Goal: Task Accomplishment & Management: Use online tool/utility

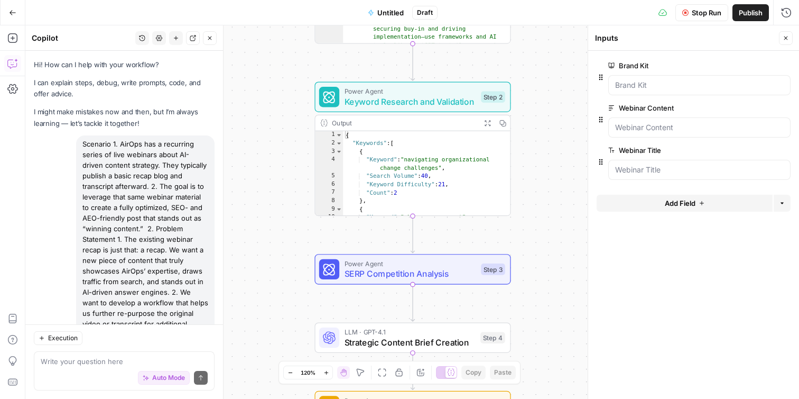
scroll to position [1447, 0]
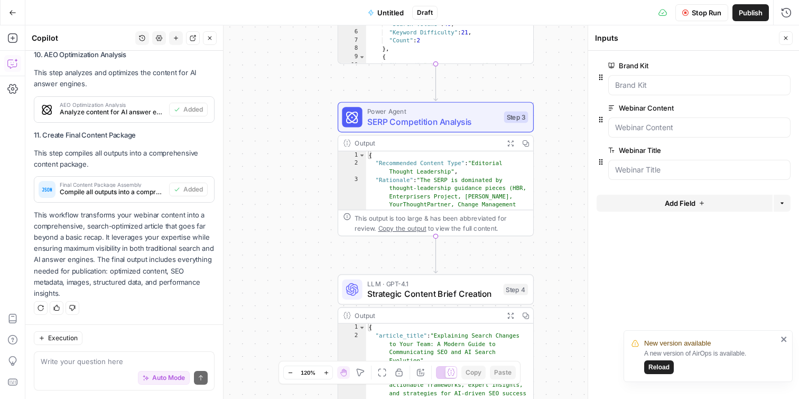
type textarea "**********"
click at [491, 173] on div "{ "Recommended Content Type" : "Editorial Thought Leadership" , "Rationale" : "…" at bounding box center [450, 263] width 168 height 224
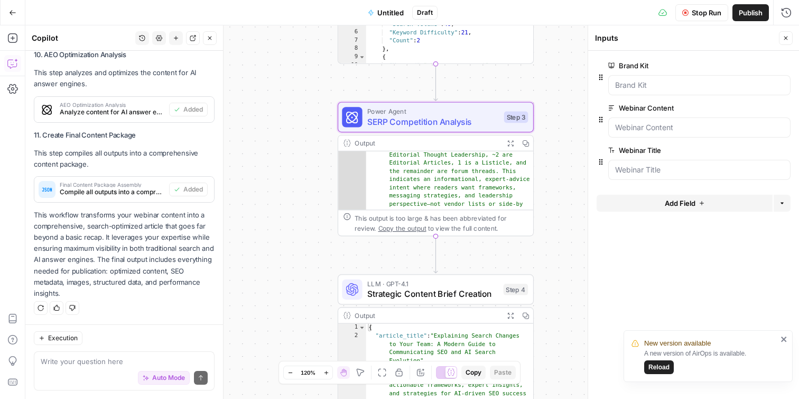
scroll to position [32, 0]
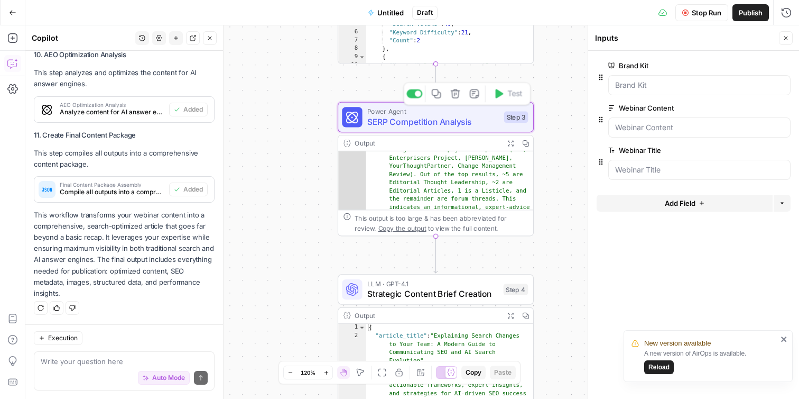
click at [475, 121] on span "SERP Competition Analysis" at bounding box center [433, 121] width 132 height 13
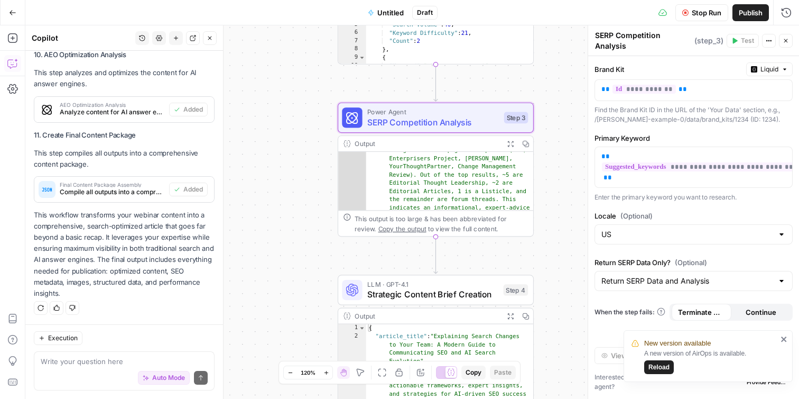
click at [554, 227] on div "Workflow Input Settings Inputs LLM · GPT-4.1 Content Analysis and Insights Extr…" at bounding box center [412, 211] width 774 height 373
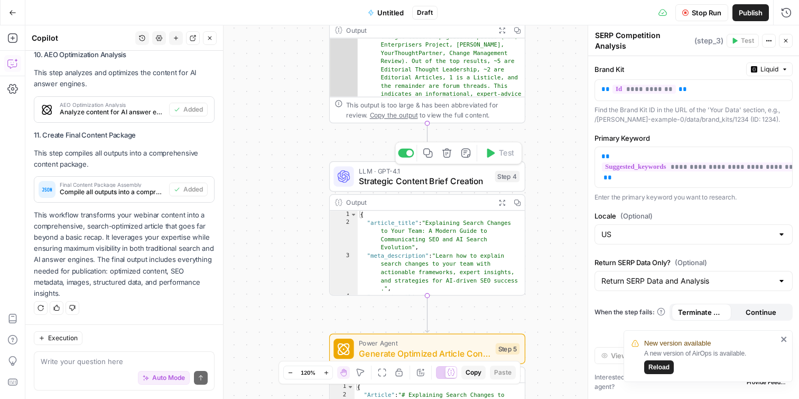
click at [468, 181] on span "Strategic Content Brief Creation" at bounding box center [424, 180] width 131 height 13
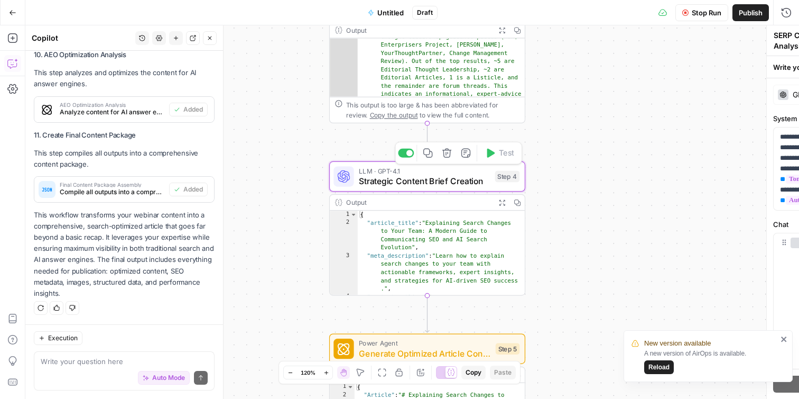
type textarea "Strategic Content Brief Creation"
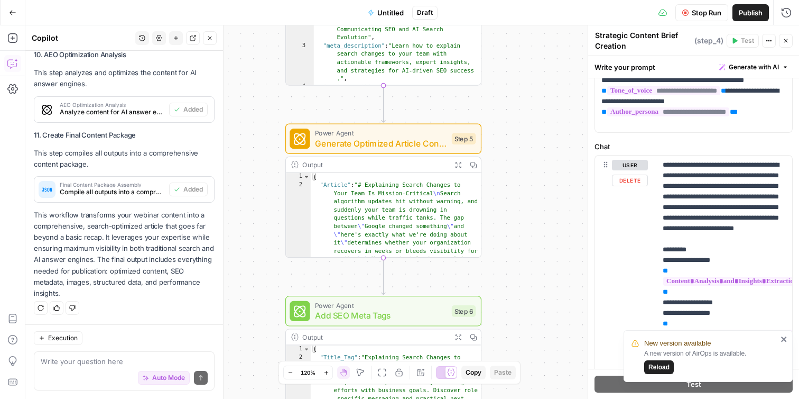
scroll to position [0, 0]
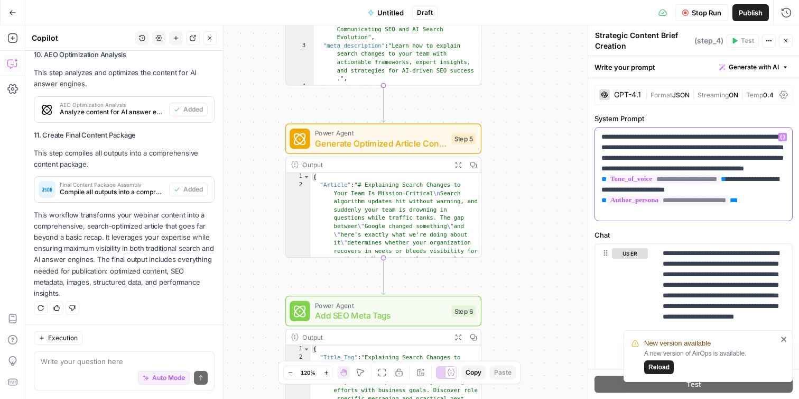
click at [659, 205] on span "**********" at bounding box center [668, 200] width 122 height 9
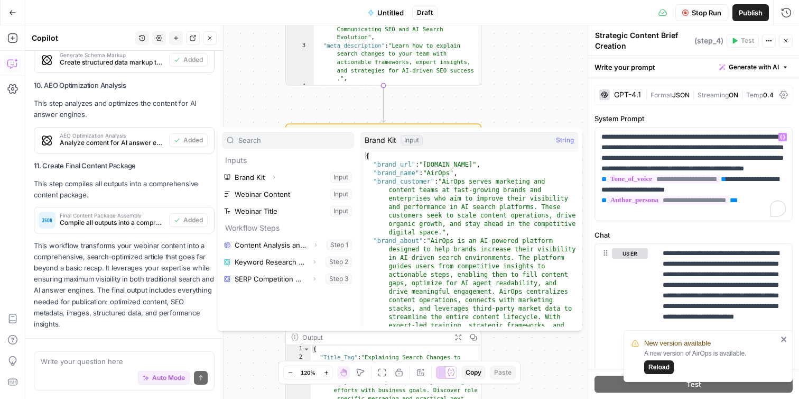
scroll to position [1400, 0]
click at [307, 181] on button "Select variable Brand Kit" at bounding box center [288, 177] width 132 height 17
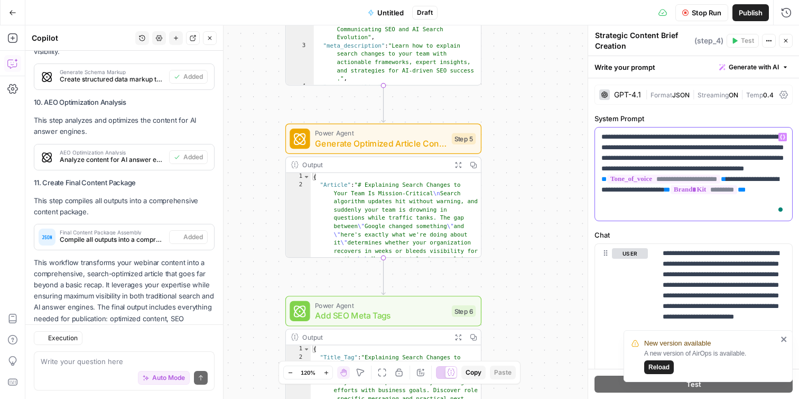
scroll to position [1447, 0]
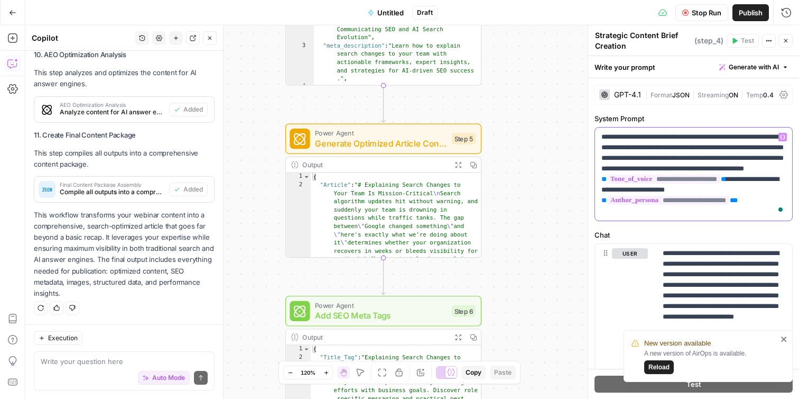
click at [691, 205] on span "**********" at bounding box center [668, 200] width 122 height 9
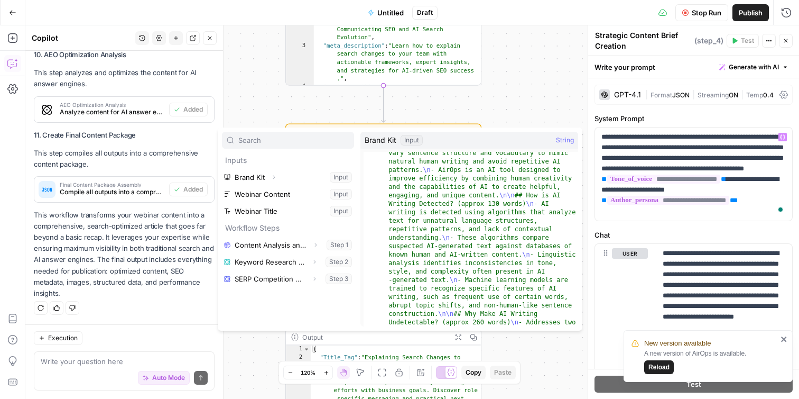
scroll to position [649, 0]
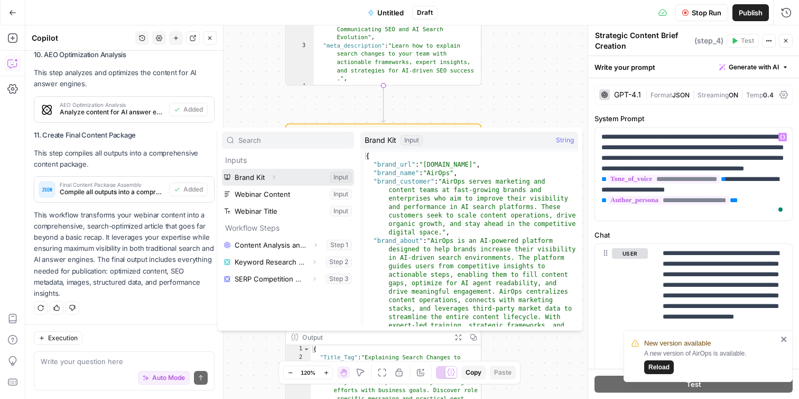
click at [273, 176] on icon "button" at bounding box center [274, 178] width 2 height 4
click at [273, 176] on icon "button" at bounding box center [274, 177] width 6 height 6
click at [273, 176] on icon "button" at bounding box center [274, 178] width 2 height 4
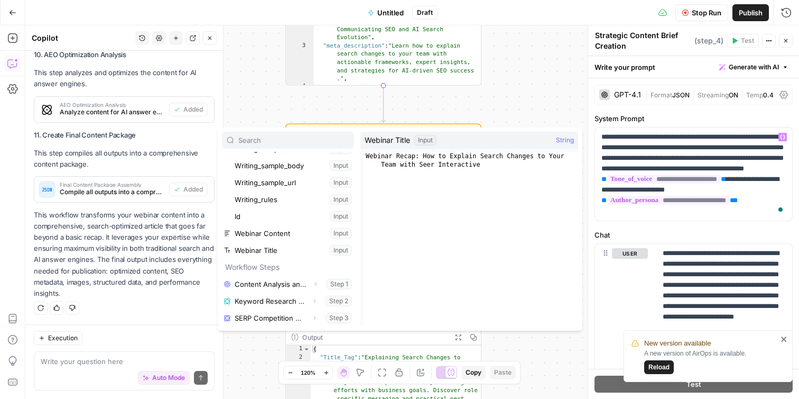
scroll to position [0, 0]
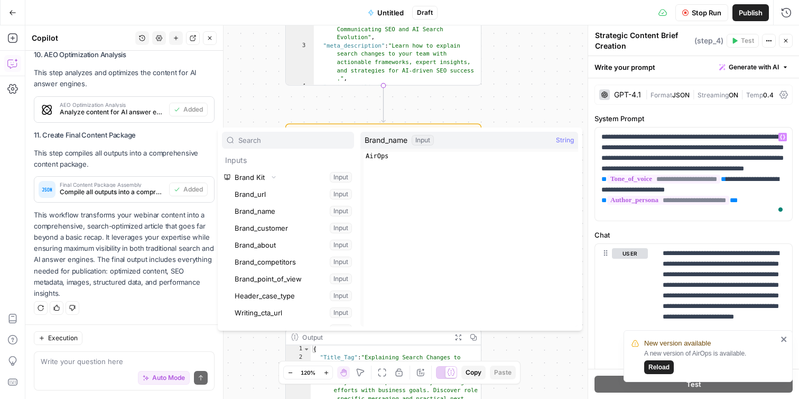
click at [539, 93] on div "Workflow Input Settings Inputs LLM · GPT-4.1 Content Analysis and Insights Extr…" at bounding box center [412, 211] width 774 height 373
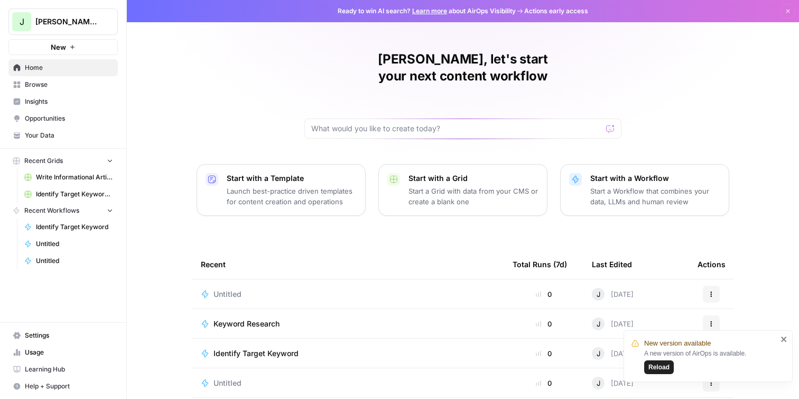
scroll to position [88, 0]
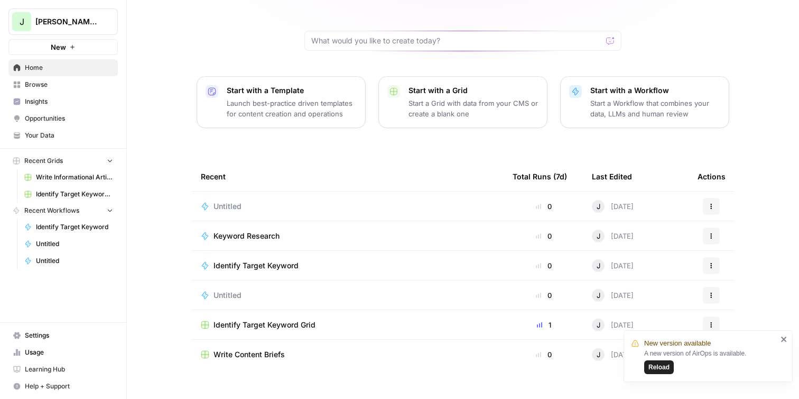
click at [274, 227] on td "Keyword Research" at bounding box center [348, 235] width 312 height 29
click at [264, 260] on span "Identify Target Keyword" at bounding box center [256, 265] width 85 height 11
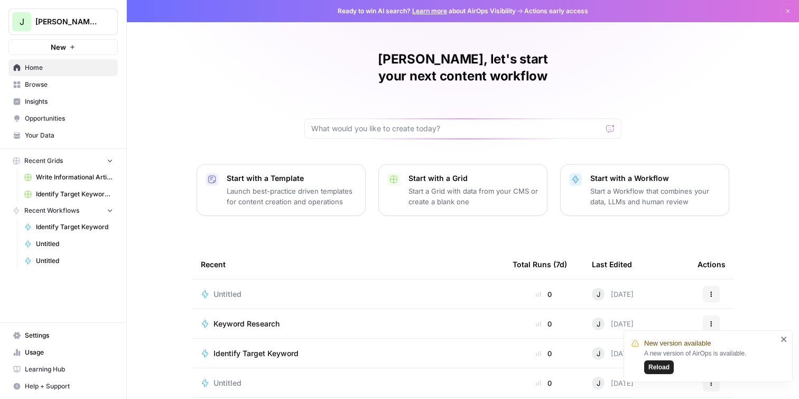
scroll to position [88, 0]
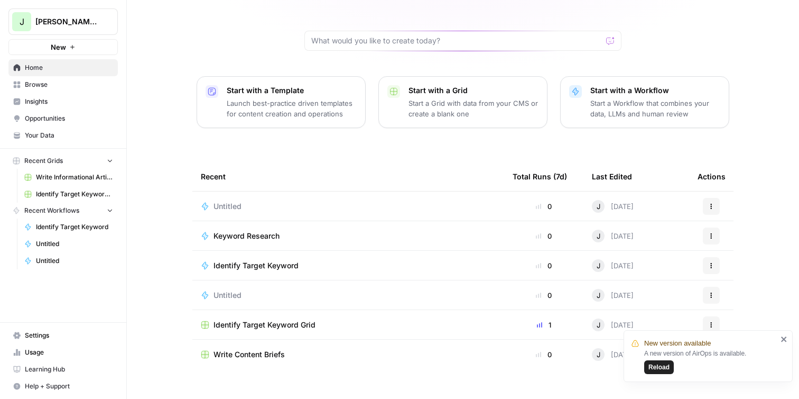
click at [275, 260] on span "Identify Target Keyword" at bounding box center [256, 265] width 85 height 11
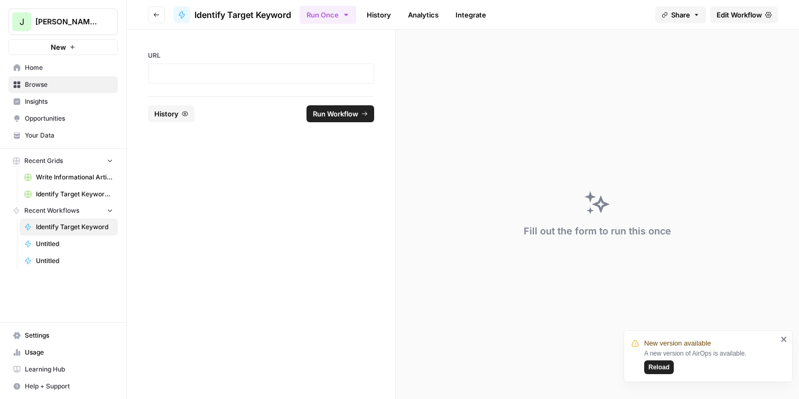
click at [747, 12] on span "Edit Workflow" at bounding box center [739, 15] width 45 height 11
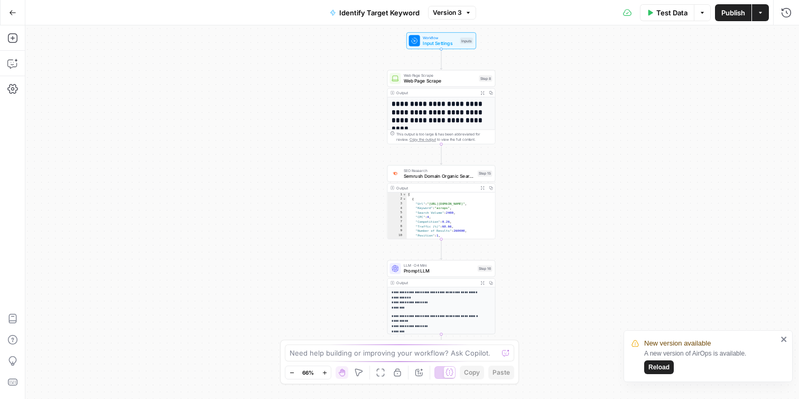
drag, startPoint x: 555, startPoint y: 208, endPoint x: 583, endPoint y: 198, distance: 29.9
click at [583, 198] on div "**********" at bounding box center [412, 211] width 774 height 373
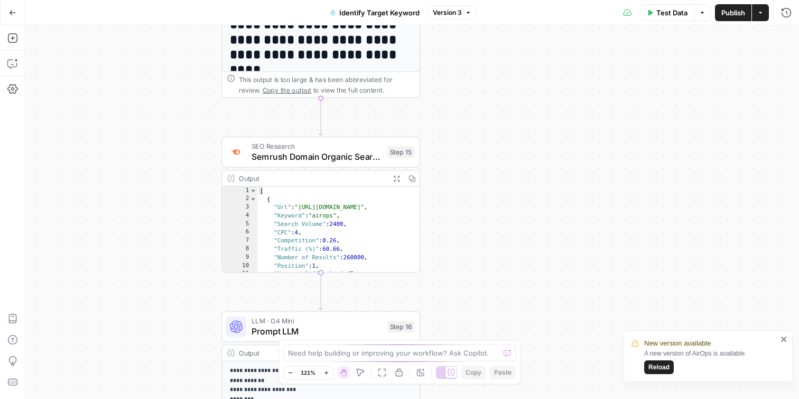
click at [658, 366] on span "Reload" at bounding box center [659, 367] width 21 height 10
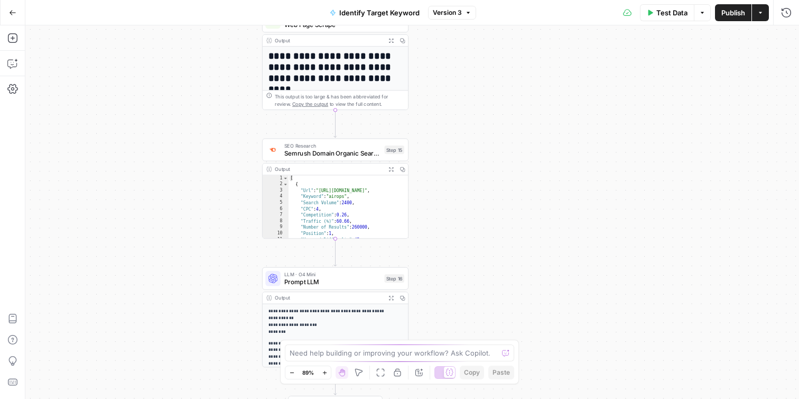
click at [19, 17] on button "Go Back" at bounding box center [12, 12] width 19 height 19
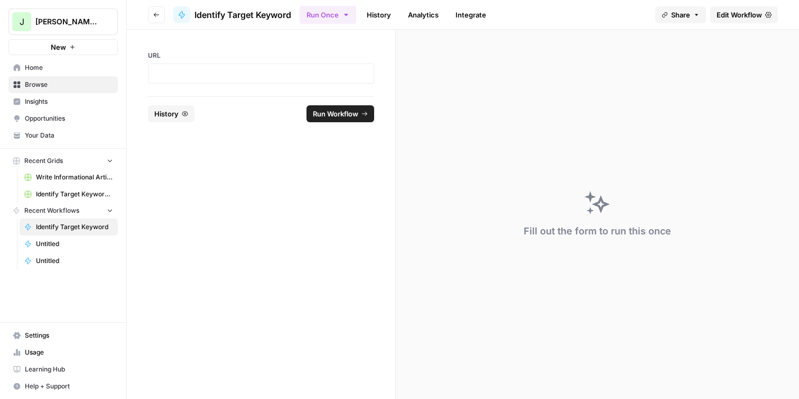
click at [752, 17] on span "Edit Workflow" at bounding box center [739, 15] width 45 height 11
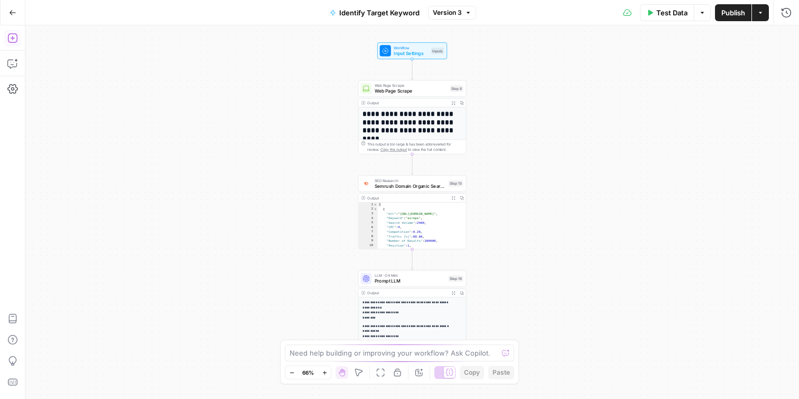
click at [10, 38] on icon "button" at bounding box center [12, 38] width 11 height 11
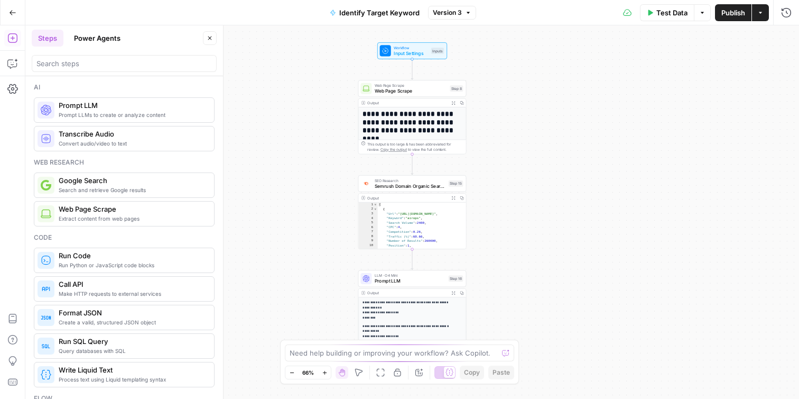
click at [108, 42] on button "Power Agents" at bounding box center [97, 38] width 59 height 17
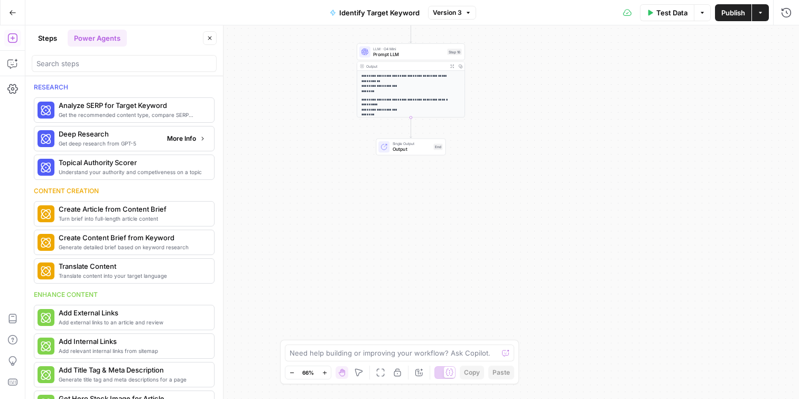
click at [177, 141] on span "More Info" at bounding box center [181, 139] width 29 height 10
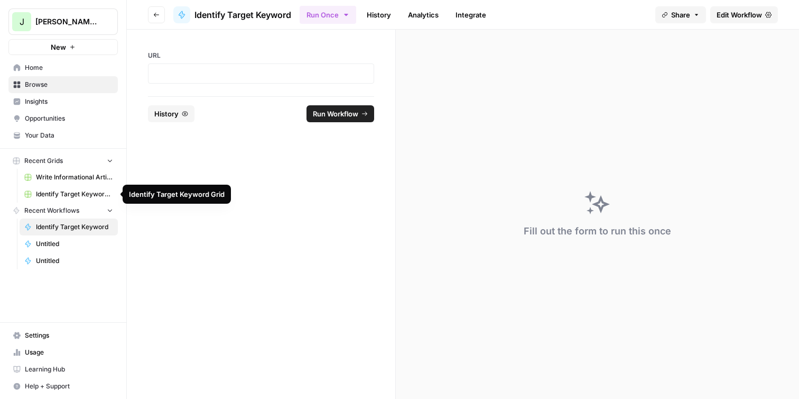
click at [79, 192] on span "Identify Target Keyword Grid" at bounding box center [74, 194] width 77 height 10
click at [58, 248] on span "Untitled" at bounding box center [74, 244] width 77 height 10
click at [71, 260] on span "Untitled" at bounding box center [74, 261] width 77 height 10
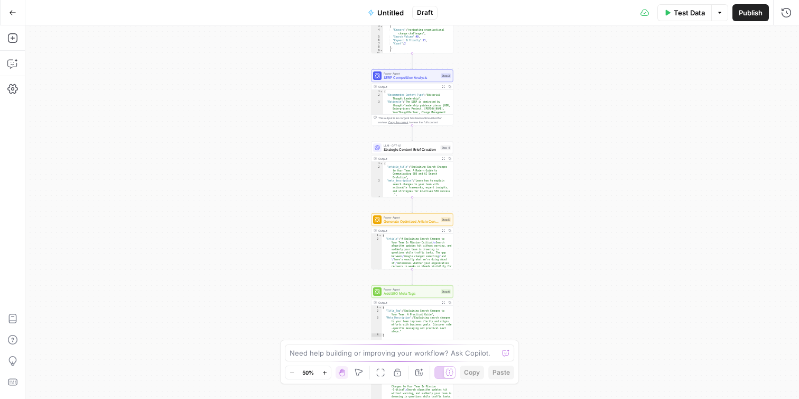
click at [413, 75] on span "SERP Competition Analysis" at bounding box center [411, 77] width 55 height 5
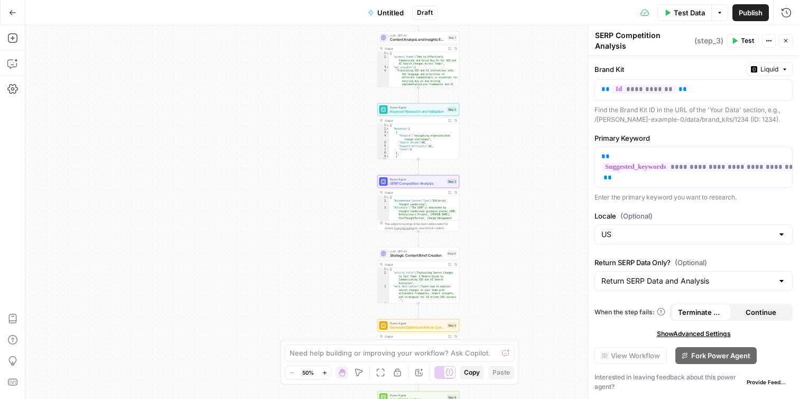
click at [446, 178] on div "Power Agent SERP Competition Analysis Step 3 Copy step Delete step Add Note Test" at bounding box center [419, 181] width 78 height 9
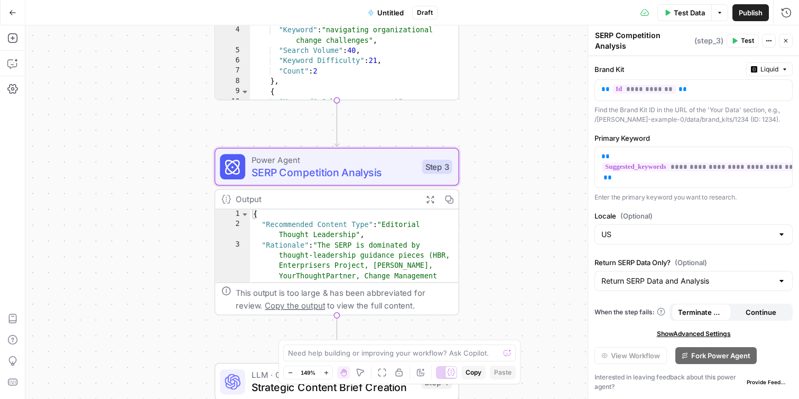
click at [382, 166] on span "SERP Competition Analysis" at bounding box center [334, 172] width 164 height 16
click at [428, 196] on icon "button" at bounding box center [430, 199] width 7 height 7
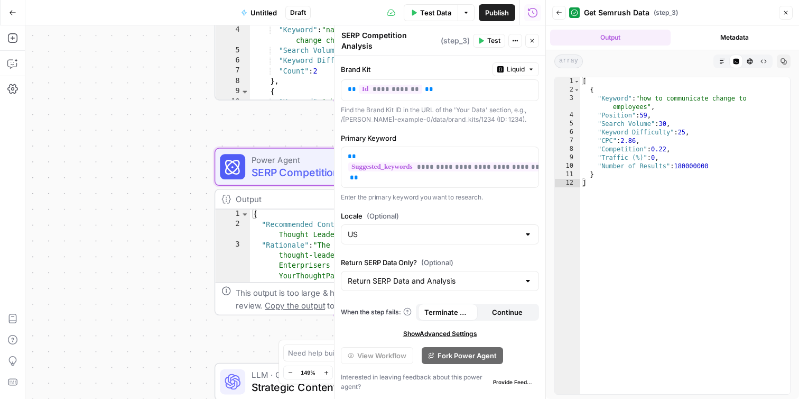
click at [712, 40] on button "Metadata" at bounding box center [735, 38] width 121 height 16
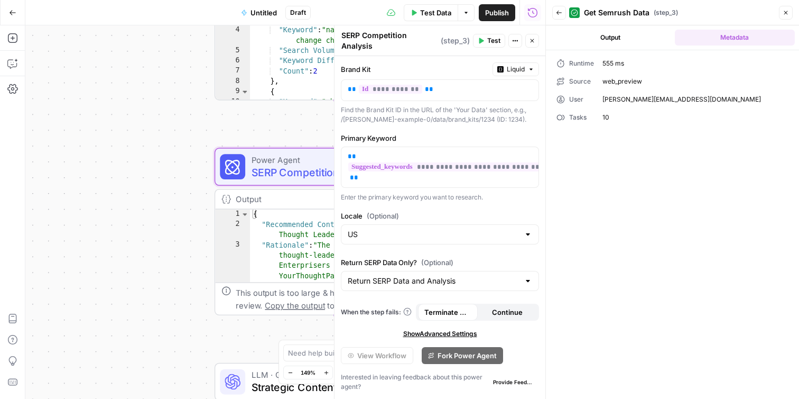
click at [556, 14] on button "Back" at bounding box center [559, 13] width 14 height 14
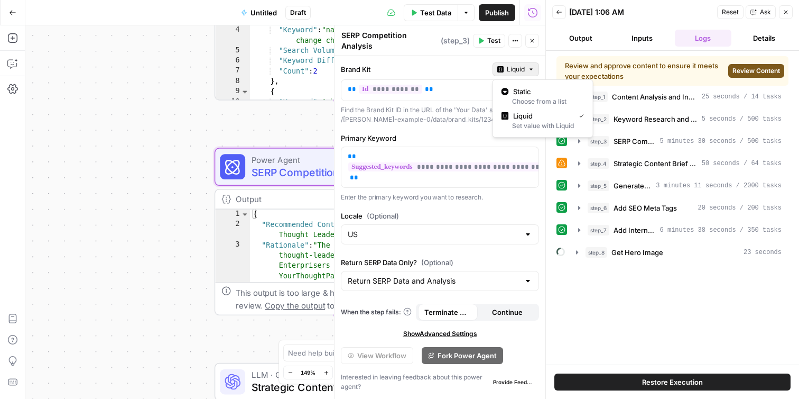
click at [529, 72] on icon "button" at bounding box center [531, 69] width 6 height 6
click at [529, 71] on icon "button" at bounding box center [531, 69] width 6 height 6
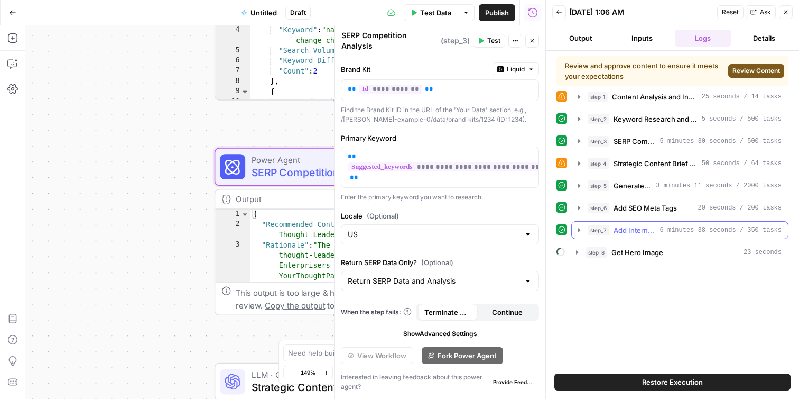
click at [644, 233] on span "Add Internal Links" at bounding box center [635, 230] width 42 height 11
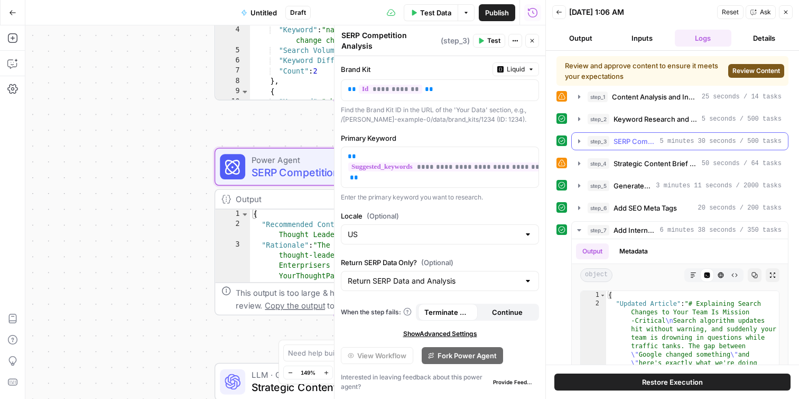
click at [675, 140] on span "5 minutes 30 seconds / 500 tasks" at bounding box center [721, 141] width 122 height 10
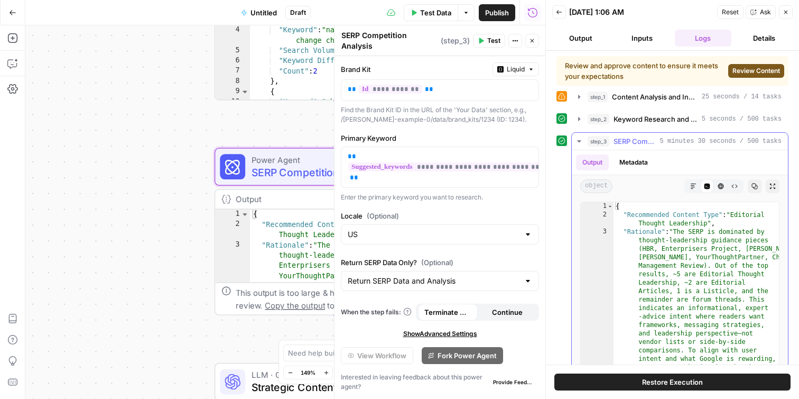
click at [675, 140] on span "5 minutes 30 seconds / 500 tasks" at bounding box center [721, 141] width 122 height 10
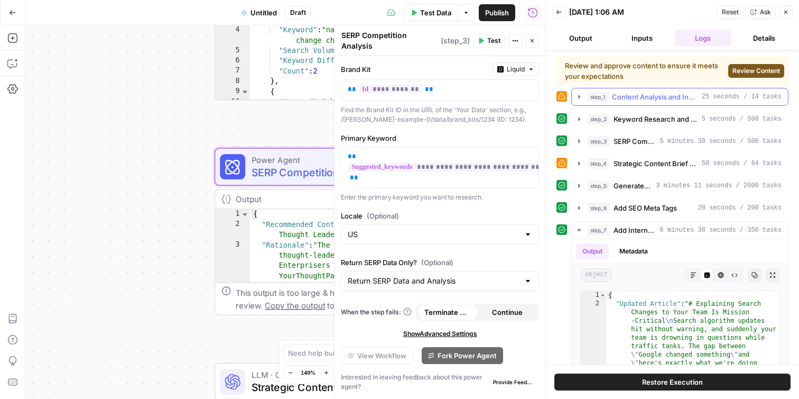
click at [624, 98] on span "Content Analysis and Insights Extraction" at bounding box center [655, 96] width 86 height 11
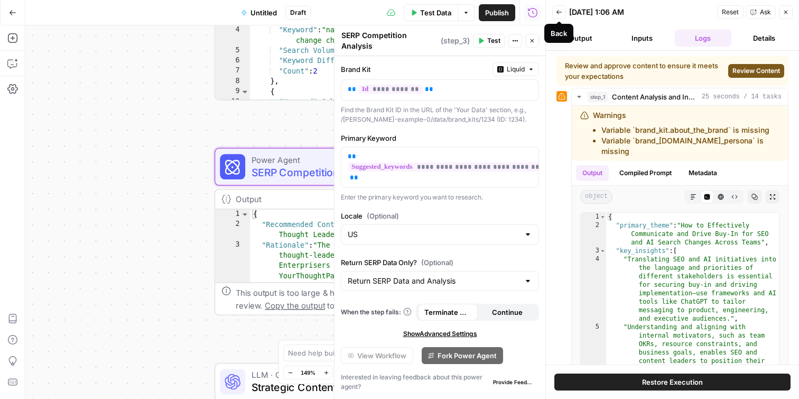
click at [560, 11] on icon "button" at bounding box center [559, 12] width 6 height 6
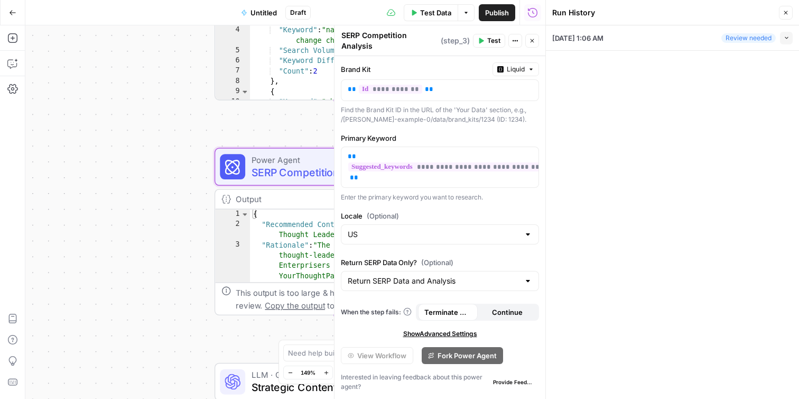
click at [787, 16] on button "Close" at bounding box center [786, 13] width 14 height 14
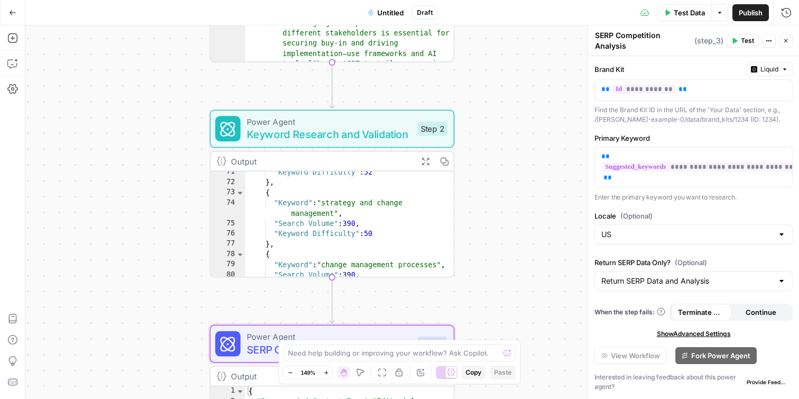
scroll to position [595, 0]
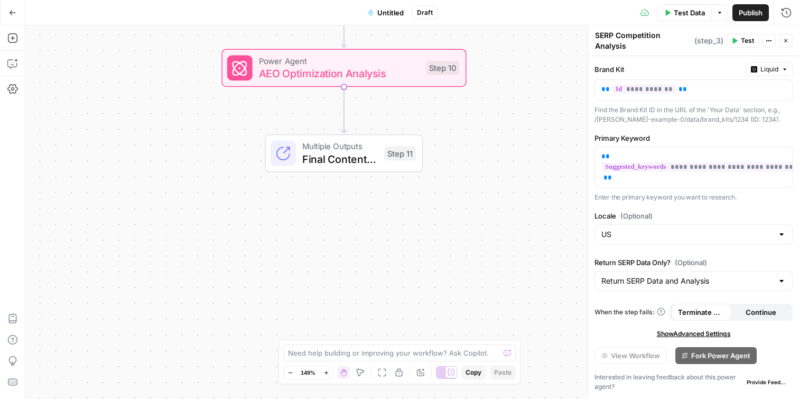
click at [385, 159] on div "Step 11" at bounding box center [400, 153] width 32 height 14
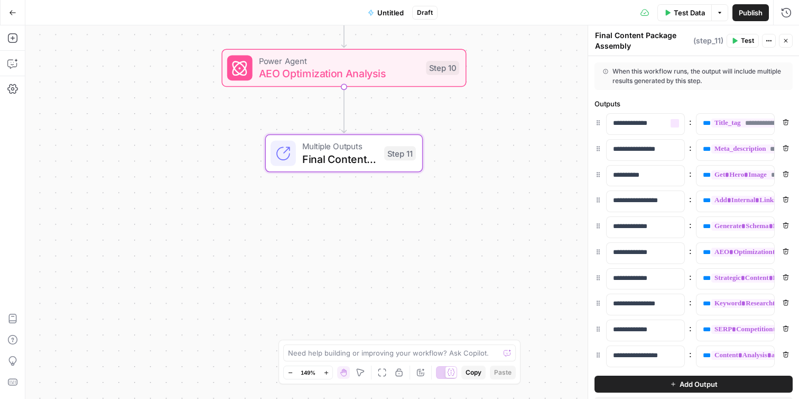
scroll to position [46, 0]
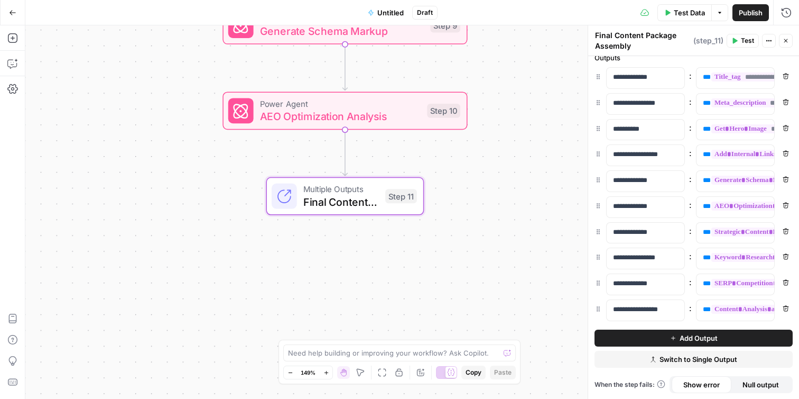
click at [391, 115] on span "AEO Optimization Analysis" at bounding box center [340, 116] width 161 height 16
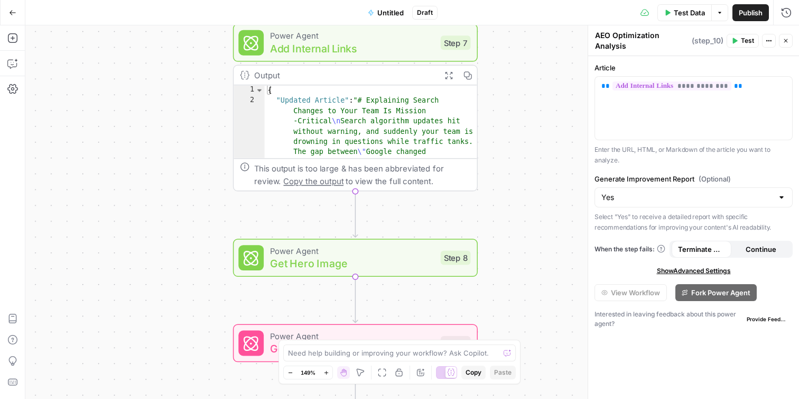
click at [406, 257] on span "Get Hero Image" at bounding box center [352, 263] width 164 height 16
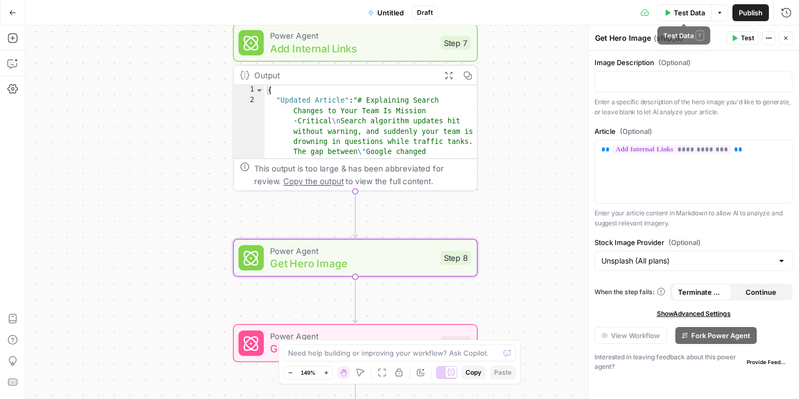
click at [689, 17] on span "Test Data" at bounding box center [689, 12] width 31 height 11
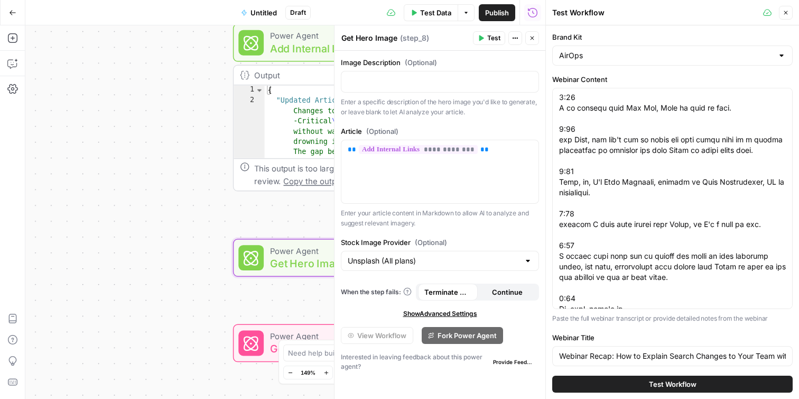
scroll to position [490, 0]
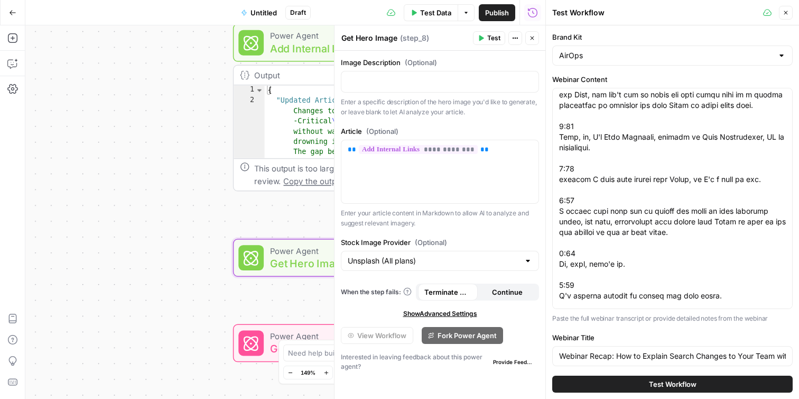
click at [674, 387] on span "Test Workflow" at bounding box center [673, 384] width 48 height 11
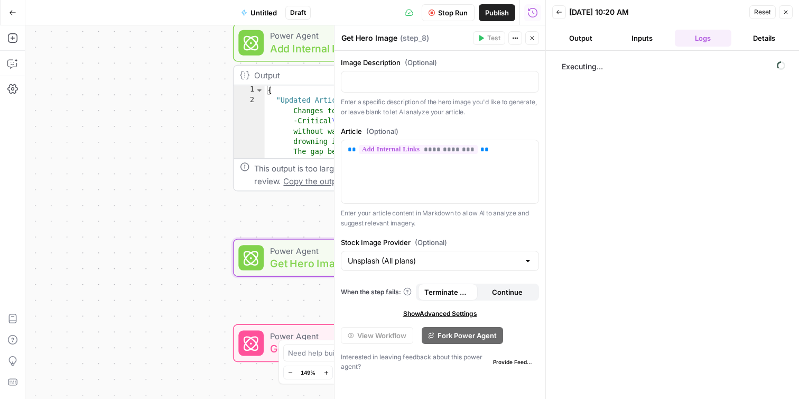
click at [593, 35] on button "Output" at bounding box center [580, 38] width 57 height 17
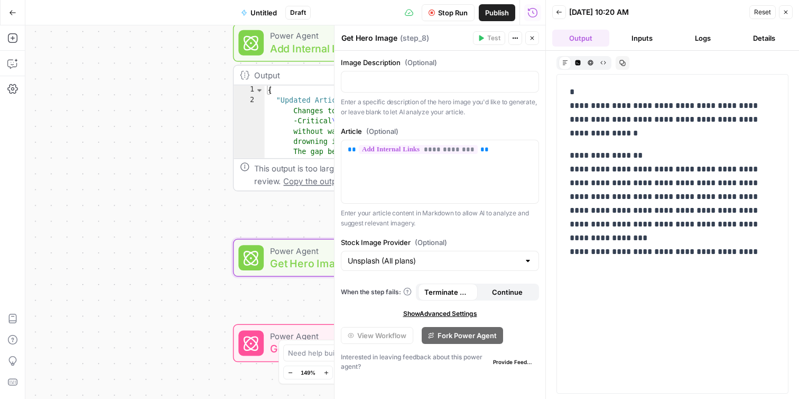
click at [565, 14] on button "Back" at bounding box center [559, 12] width 14 height 14
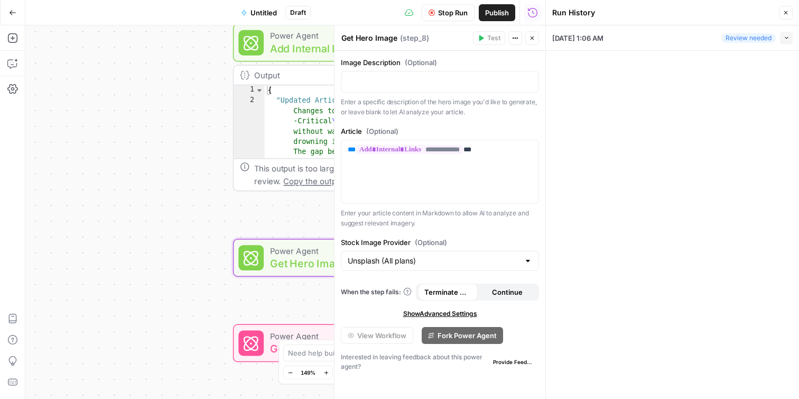
click at [787, 14] on icon "button" at bounding box center [786, 13] width 6 height 6
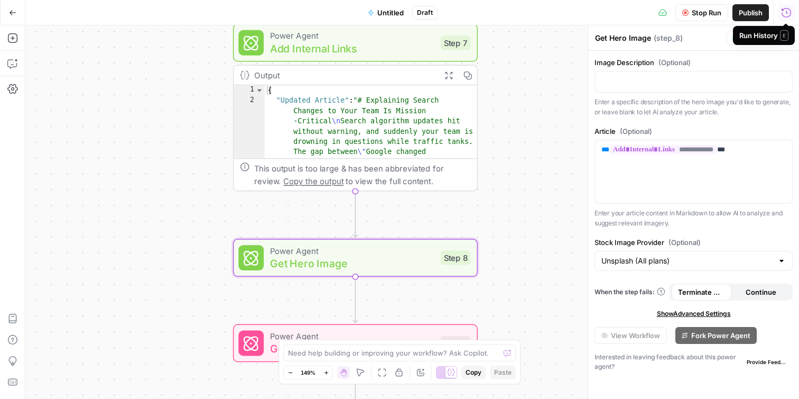
click at [530, 139] on div "Workflow Input Settings Inputs LLM · GPT-4.1 Content Analysis and Insights Extr…" at bounding box center [412, 211] width 774 height 373
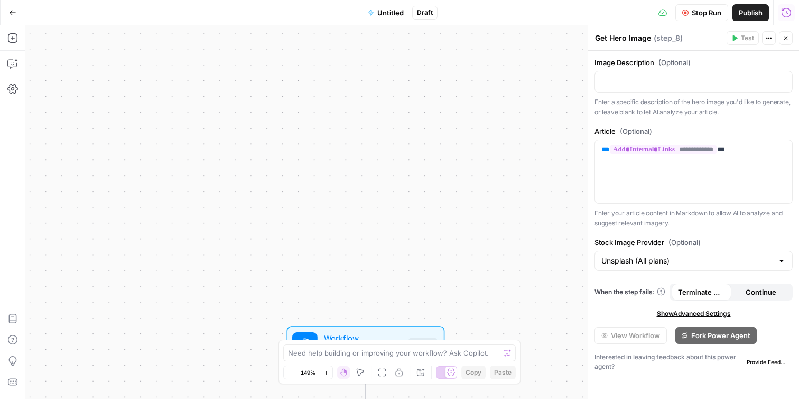
click at [789, 36] on icon "button" at bounding box center [786, 38] width 6 height 6
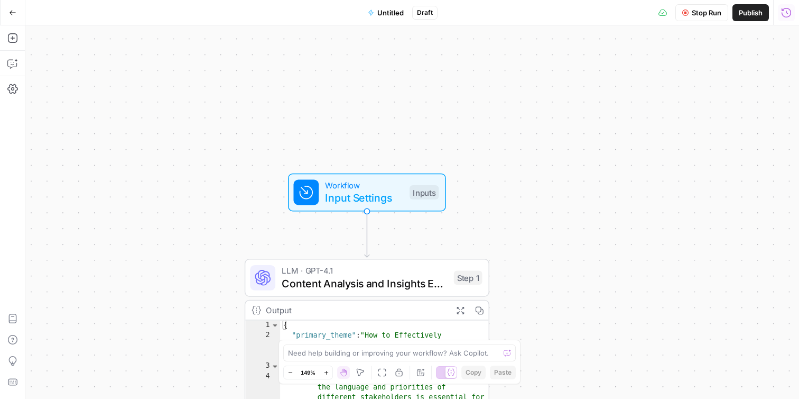
click at [392, 184] on span "Workflow" at bounding box center [364, 185] width 78 height 13
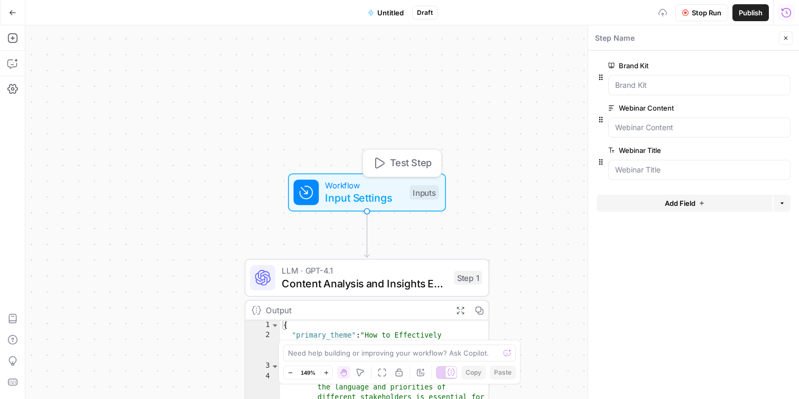
click at [521, 180] on div "Workflow Input Settings Inputs Test Step LLM · GPT-4.1 Content Analysis and Ins…" at bounding box center [412, 211] width 774 height 373
click at [709, 8] on span "Stop Run" at bounding box center [707, 12] width 30 height 11
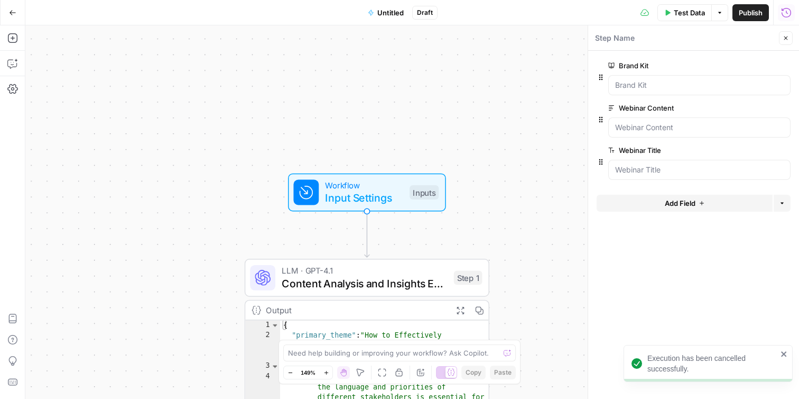
click at [676, 13] on span "Test Data" at bounding box center [689, 12] width 31 height 11
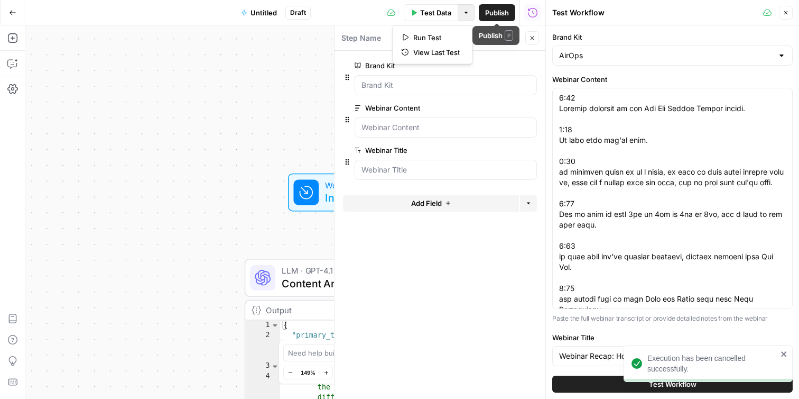
click at [473, 12] on button "Options" at bounding box center [466, 12] width 17 height 17
click at [453, 36] on span "Run Test" at bounding box center [436, 37] width 47 height 11
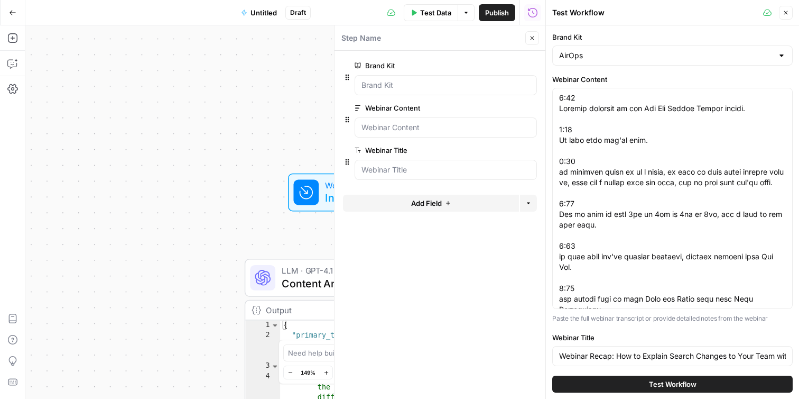
click at [598, 380] on button "Test Workflow" at bounding box center [672, 383] width 241 height 17
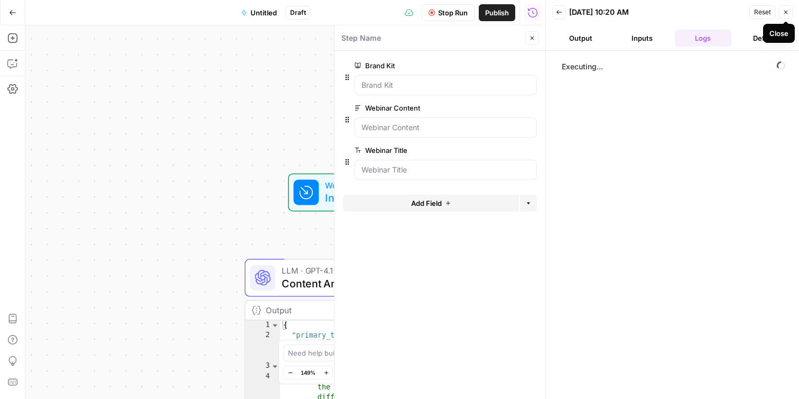
click at [789, 12] on button "Close" at bounding box center [786, 12] width 14 height 14
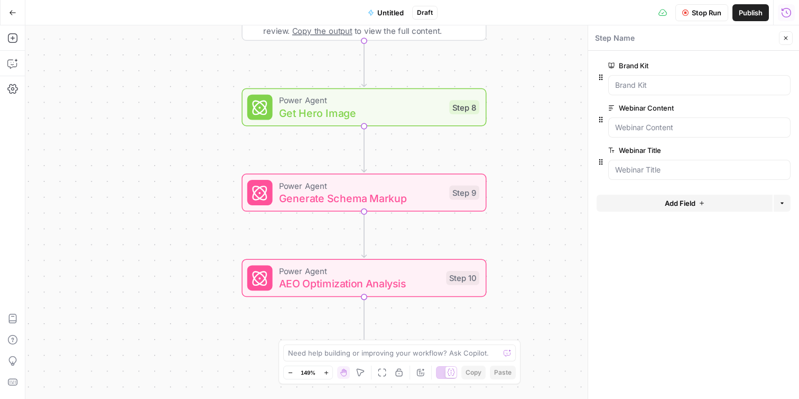
scroll to position [554, 0]
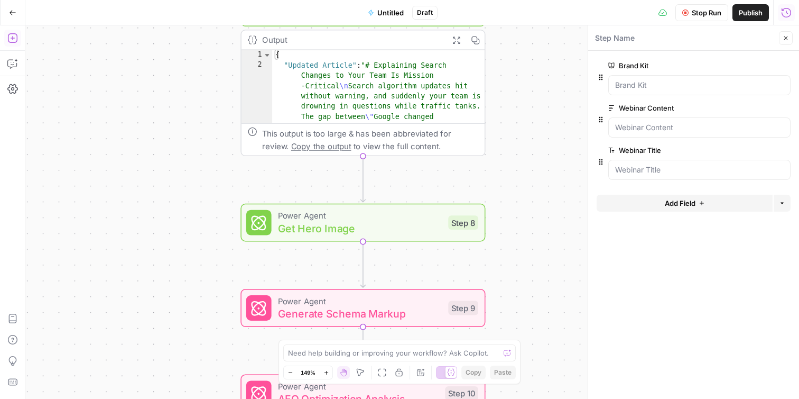
click at [13, 36] on icon "button" at bounding box center [12, 38] width 11 height 11
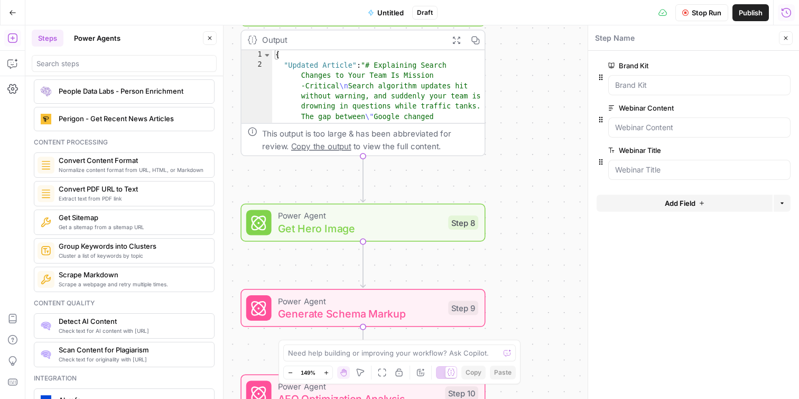
scroll to position [1657, 0]
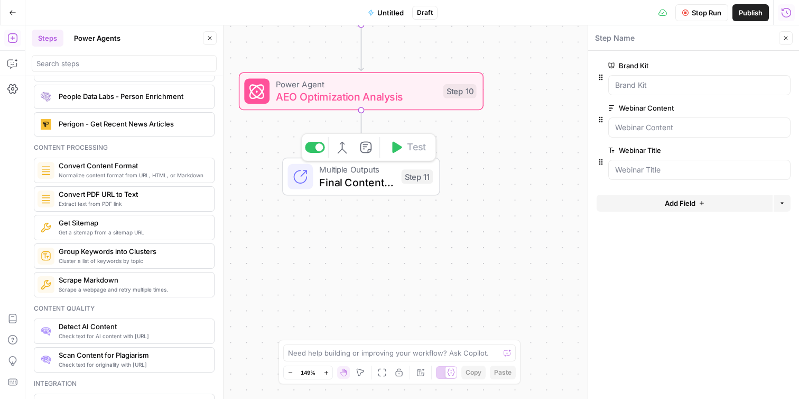
click at [343, 170] on span "Multiple Outputs" at bounding box center [357, 169] width 76 height 13
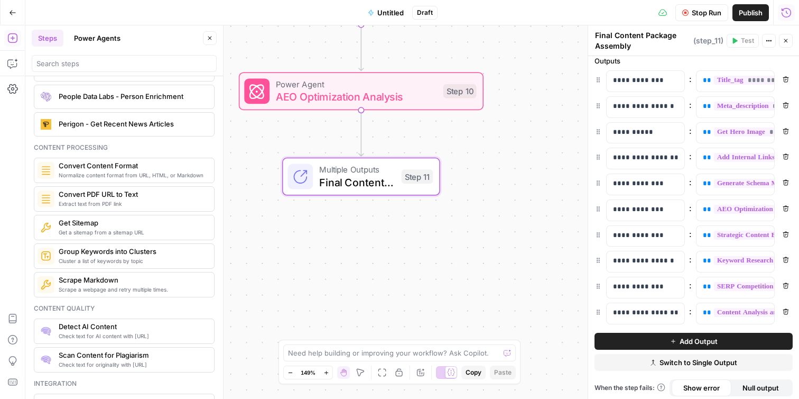
scroll to position [46, 0]
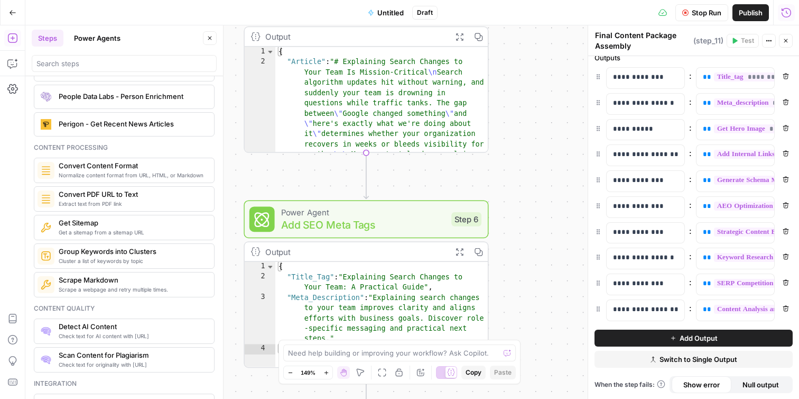
click at [785, 43] on icon "button" at bounding box center [786, 41] width 6 height 6
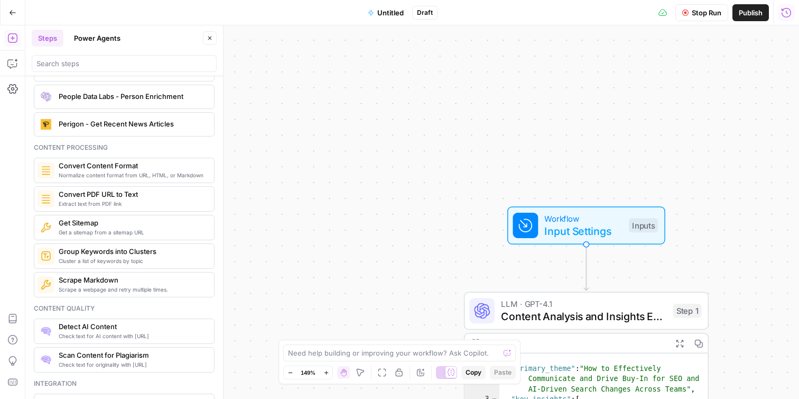
click at [576, 223] on span "Input Settings" at bounding box center [584, 231] width 78 height 16
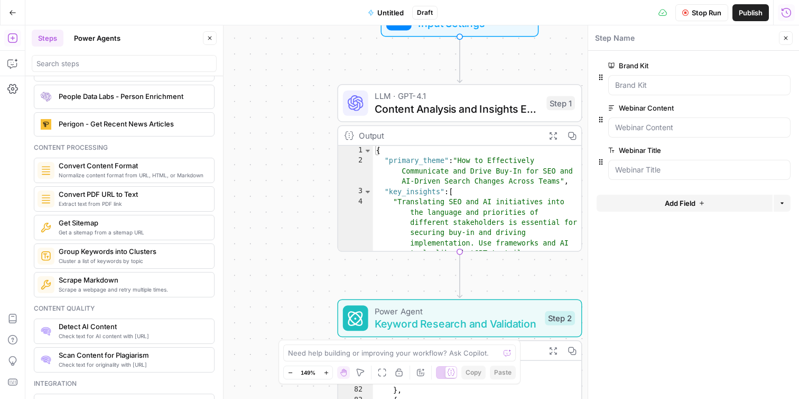
click at [754, 14] on span "Publish" at bounding box center [751, 12] width 24 height 11
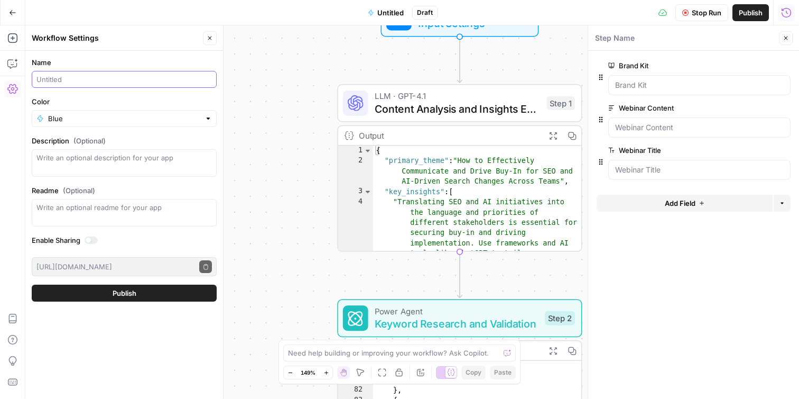
click at [153, 81] on input "Name" at bounding box center [124, 79] width 176 height 11
type input "test"
click at [105, 296] on button "Publish" at bounding box center [124, 292] width 185 height 17
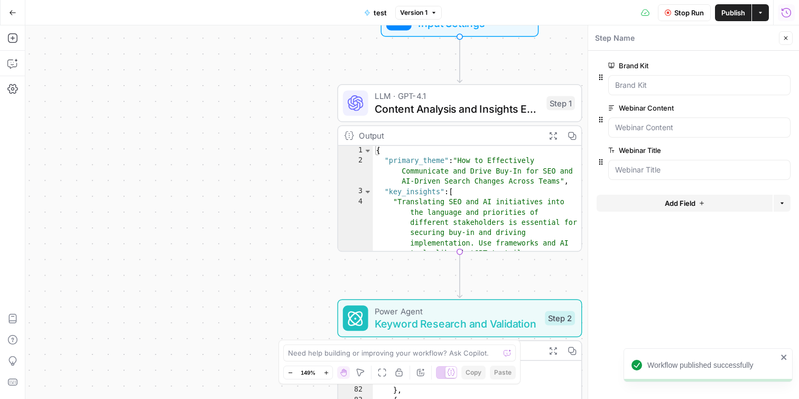
click at [760, 14] on icon "button" at bounding box center [761, 13] width 6 height 6
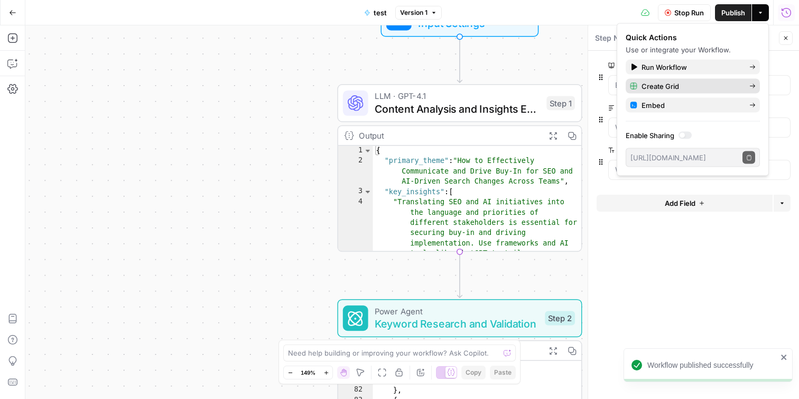
click at [696, 86] on span "Create Grid" at bounding box center [691, 86] width 99 height 11
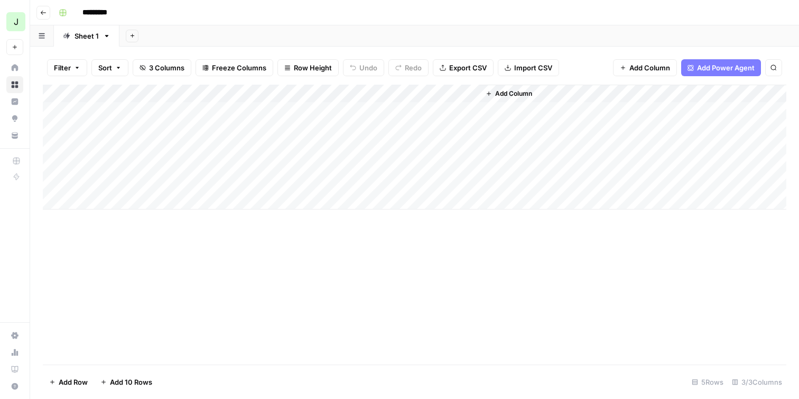
click at [189, 108] on div "Add Column" at bounding box center [415, 147] width 744 height 125
click at [257, 113] on div "Add Column" at bounding box center [415, 147] width 744 height 125
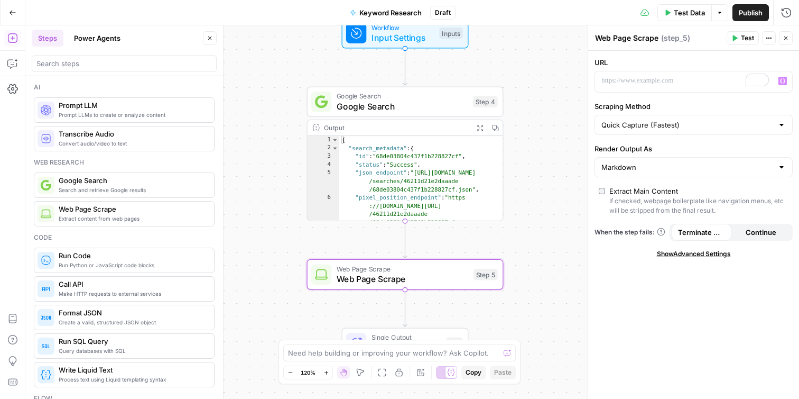
scroll to position [39, 0]
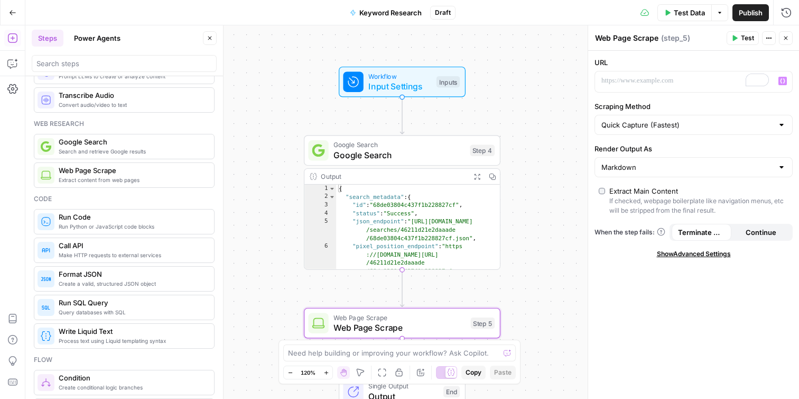
click at [788, 38] on icon "button" at bounding box center [786, 38] width 6 height 6
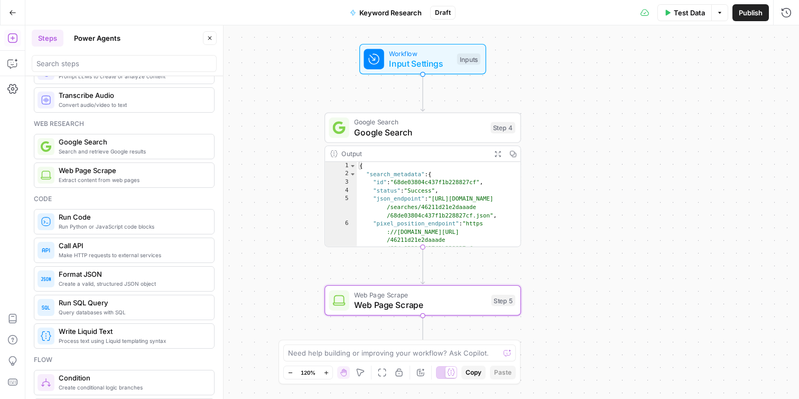
click at [209, 44] on button "Close" at bounding box center [210, 38] width 14 height 14
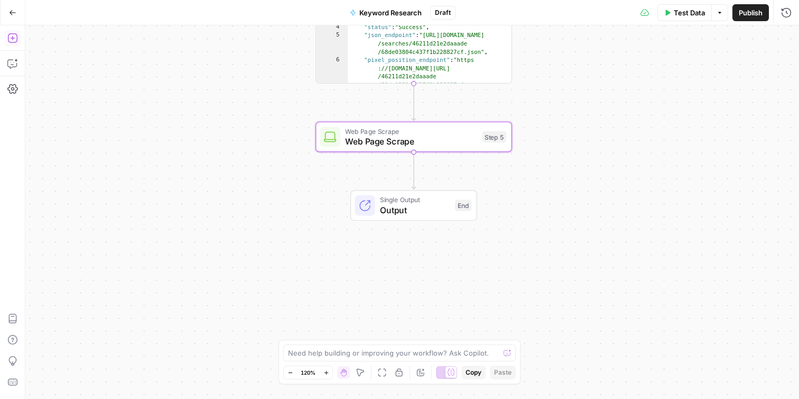
click at [13, 40] on icon "button" at bounding box center [12, 38] width 11 height 11
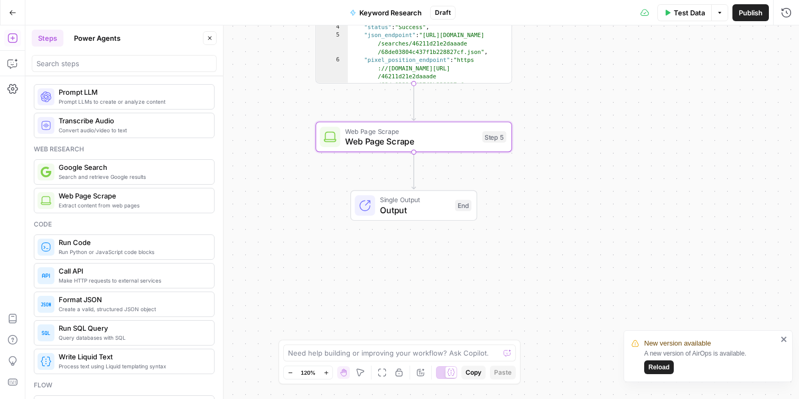
scroll to position [11, 0]
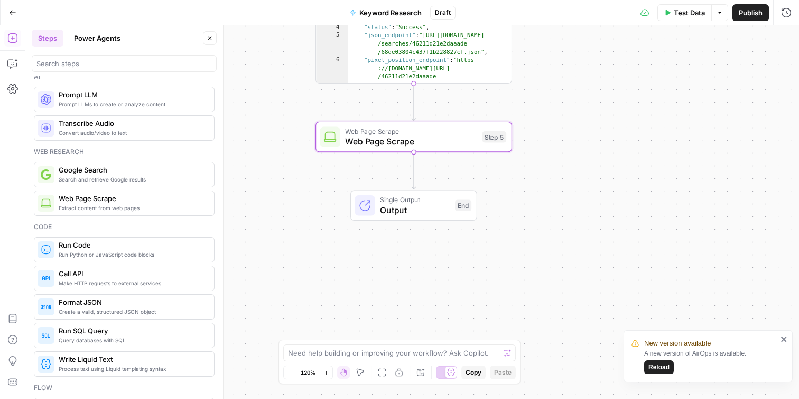
click at [783, 340] on icon "close" at bounding box center [784, 339] width 7 height 8
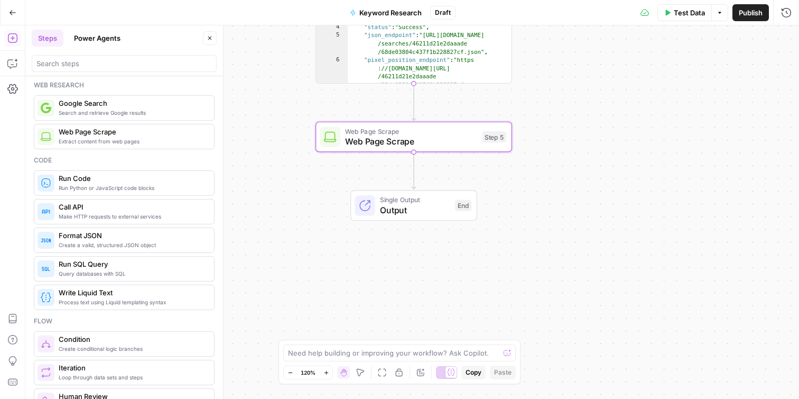
scroll to position [0, 0]
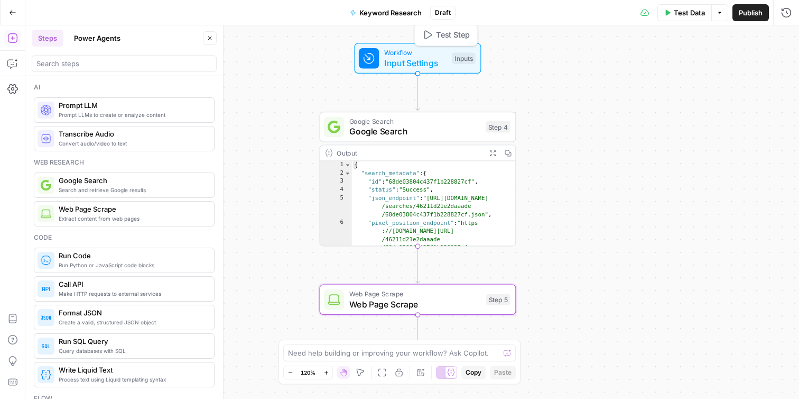
click at [417, 63] on span "Input Settings" at bounding box center [415, 63] width 63 height 13
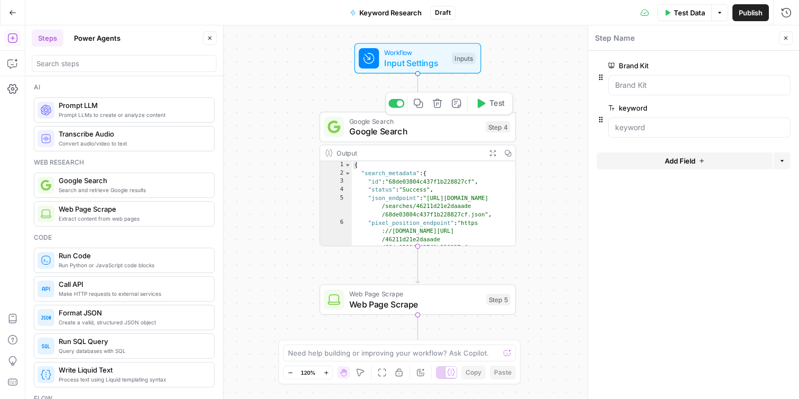
click at [411, 127] on span "Google Search" at bounding box center [414, 131] width 131 height 13
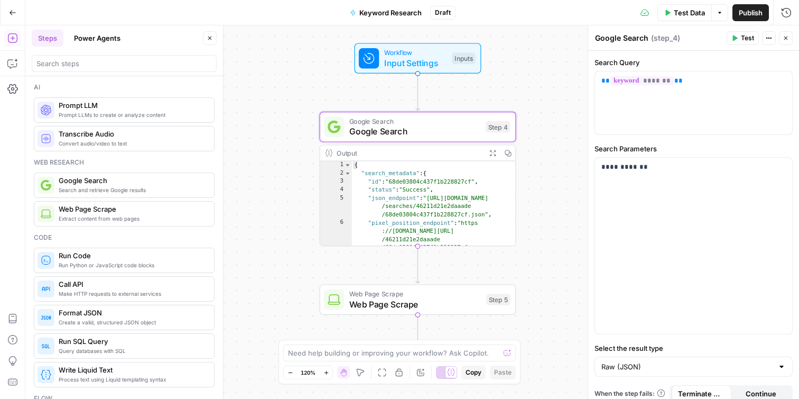
scroll to position [11, 0]
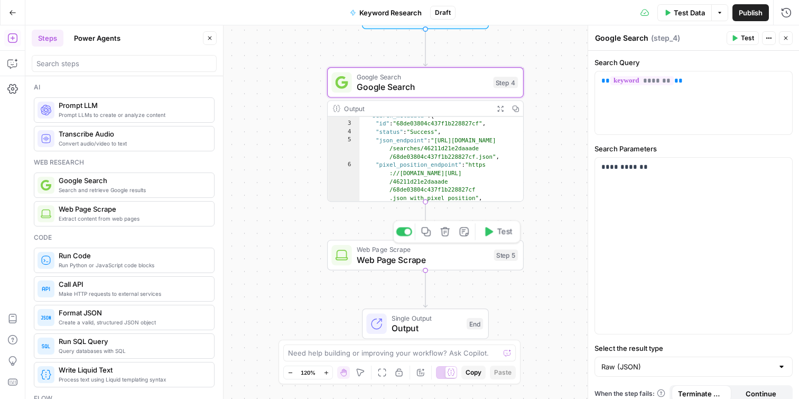
click at [441, 261] on span "Web Page Scrape" at bounding box center [423, 259] width 132 height 13
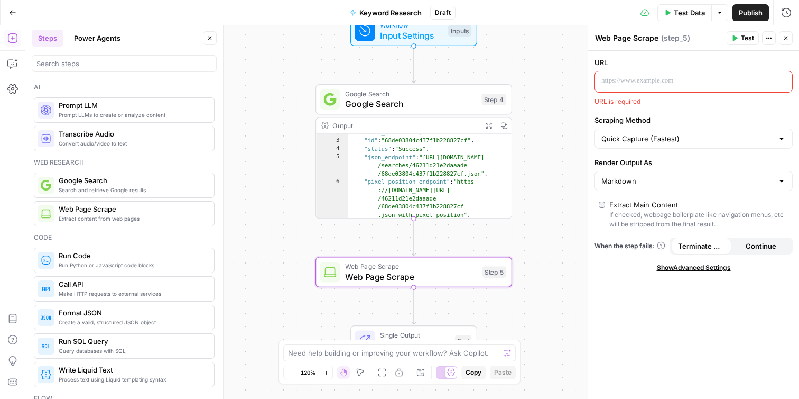
click at [635, 80] on p at bounding box center [686, 81] width 168 height 11
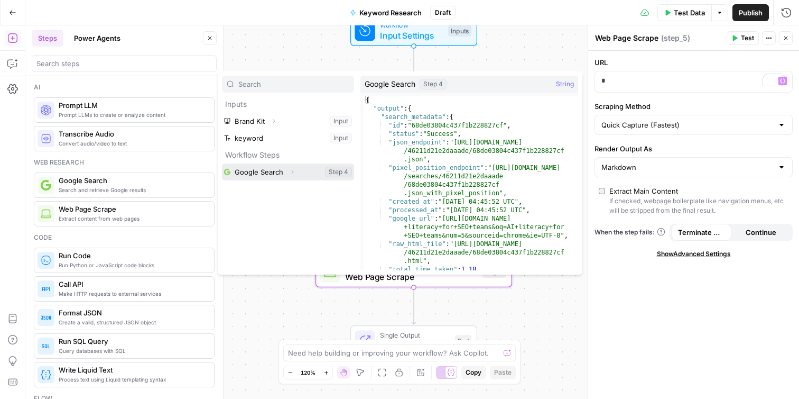
click at [285, 173] on button "Expand" at bounding box center [292, 172] width 14 height 14
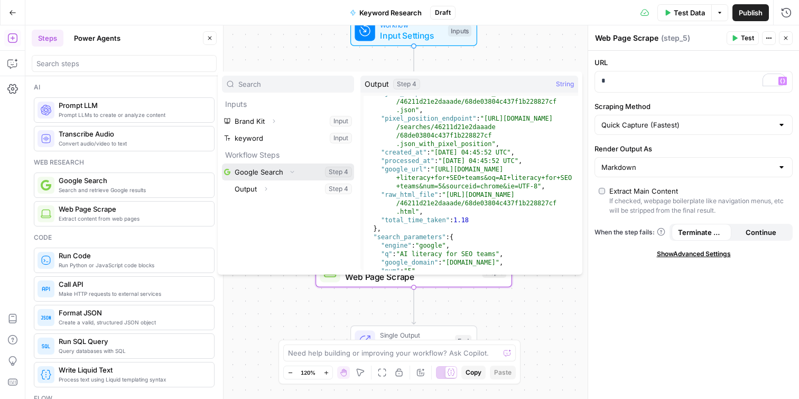
scroll to position [97, 0]
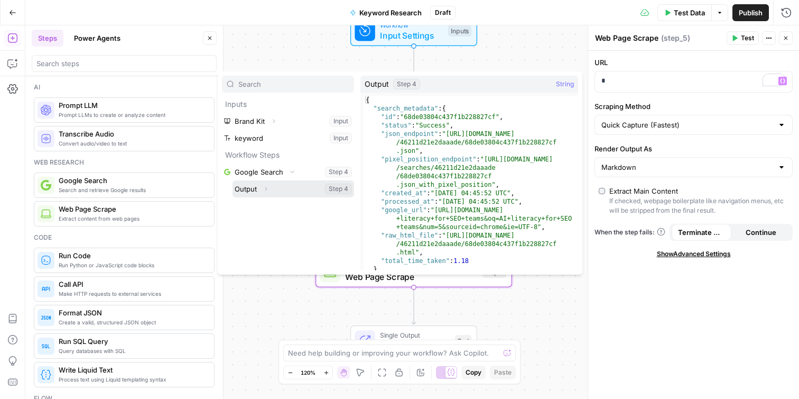
click at [267, 188] on icon "button" at bounding box center [266, 189] width 6 height 6
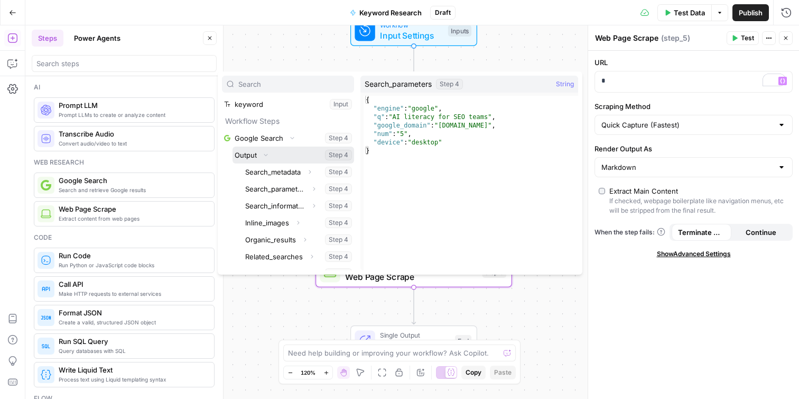
scroll to position [22, 0]
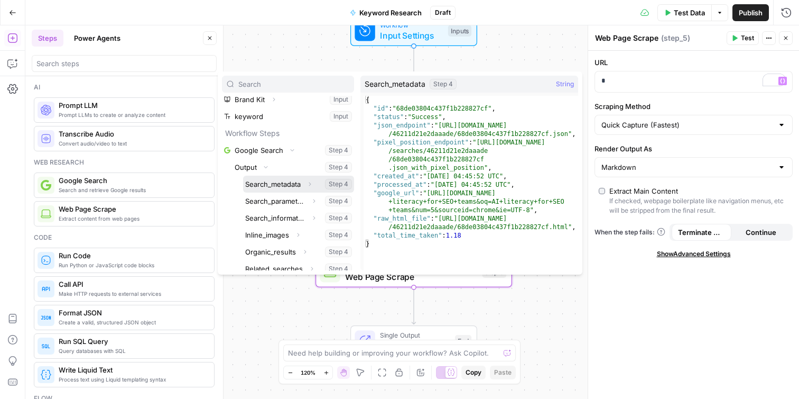
click at [312, 186] on icon "button" at bounding box center [310, 184] width 6 height 6
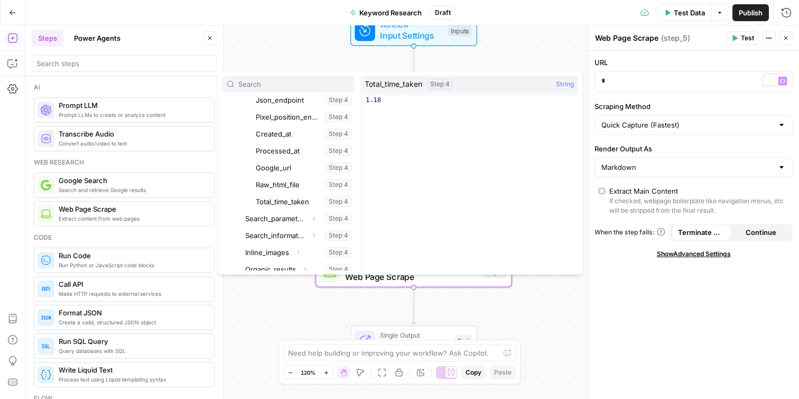
scroll to position [168, 0]
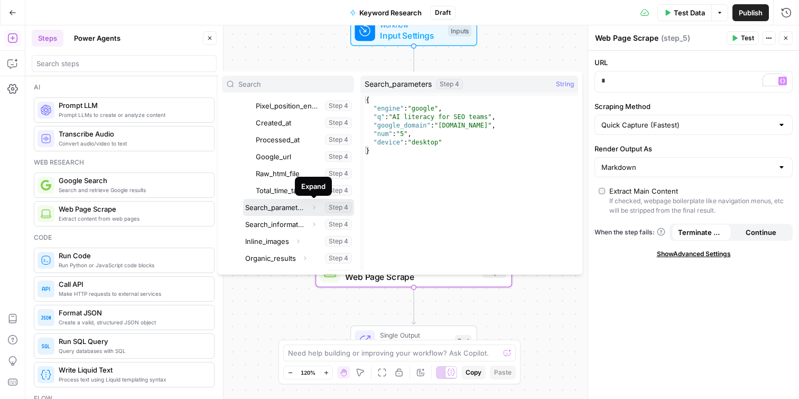
click at [312, 206] on icon "button" at bounding box center [314, 207] width 6 height 6
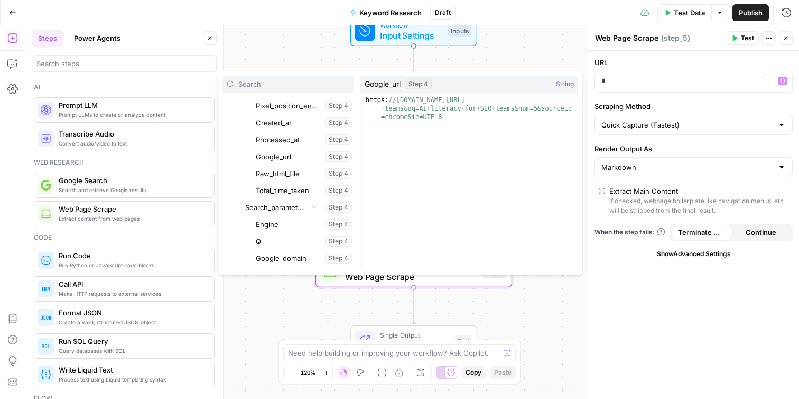
click at [550, 57] on div "Workflow Input Settings Inputs Google Search Google Search Step 4 Output Expand…" at bounding box center [412, 211] width 774 height 373
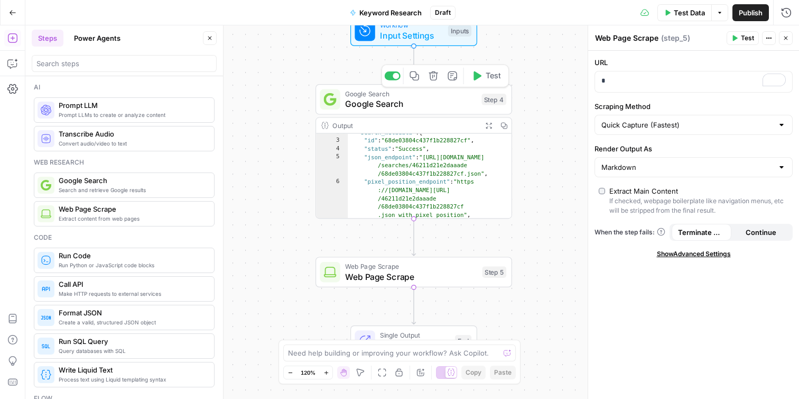
click at [436, 107] on span "Google Search" at bounding box center [410, 103] width 131 height 13
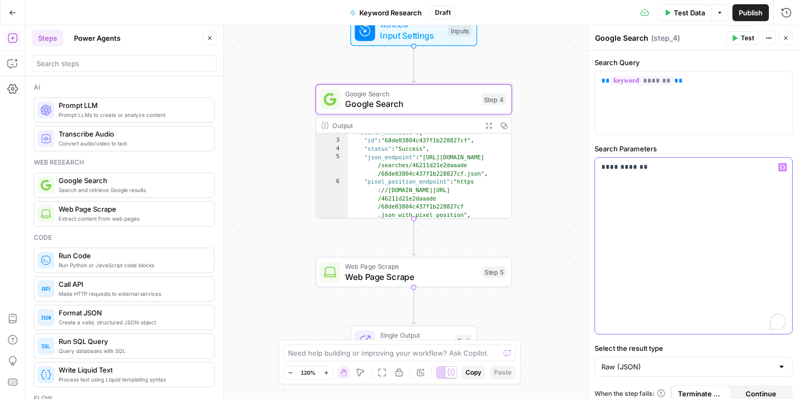
drag, startPoint x: 673, startPoint y: 170, endPoint x: 563, endPoint y: 170, distance: 110.5
click at [563, 170] on body "J [PERSON_NAME] - Example New Home Browse Insights Opportunities Your Data Rece…" at bounding box center [399, 199] width 799 height 399
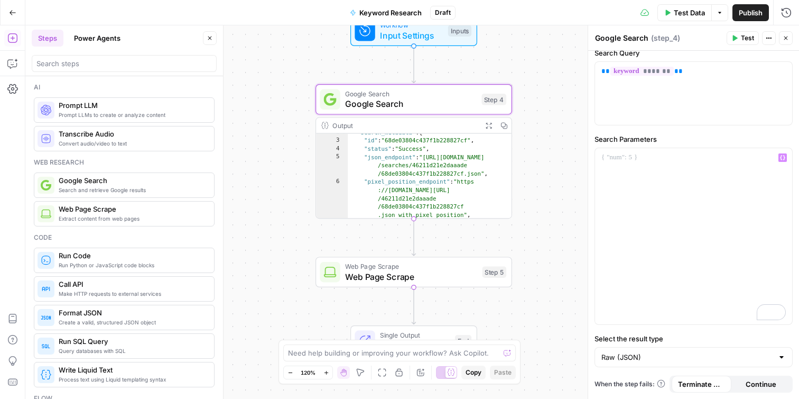
click at [741, 35] on span "Test" at bounding box center [747, 38] width 13 height 10
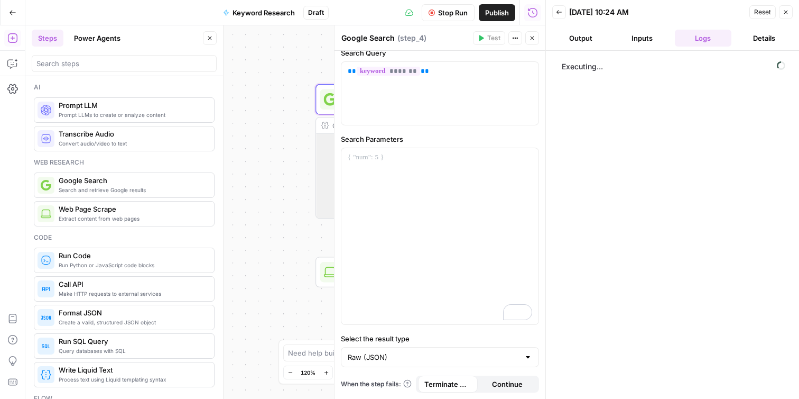
click at [586, 40] on button "Output" at bounding box center [580, 38] width 57 height 17
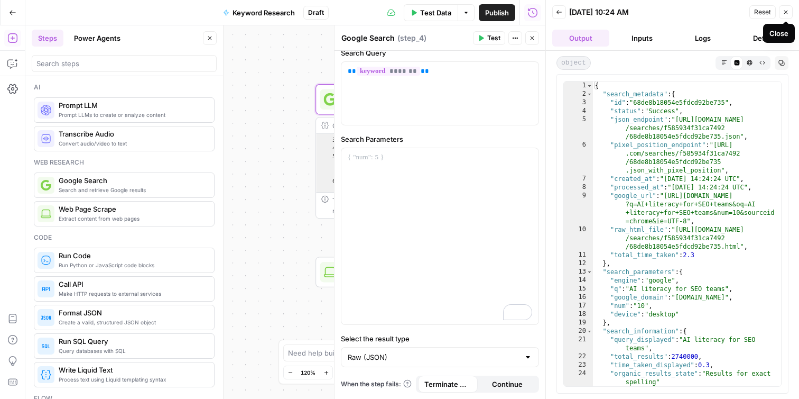
click at [785, 12] on icon "button" at bounding box center [786, 12] width 6 height 6
